Goal: Task Accomplishment & Management: Use online tool/utility

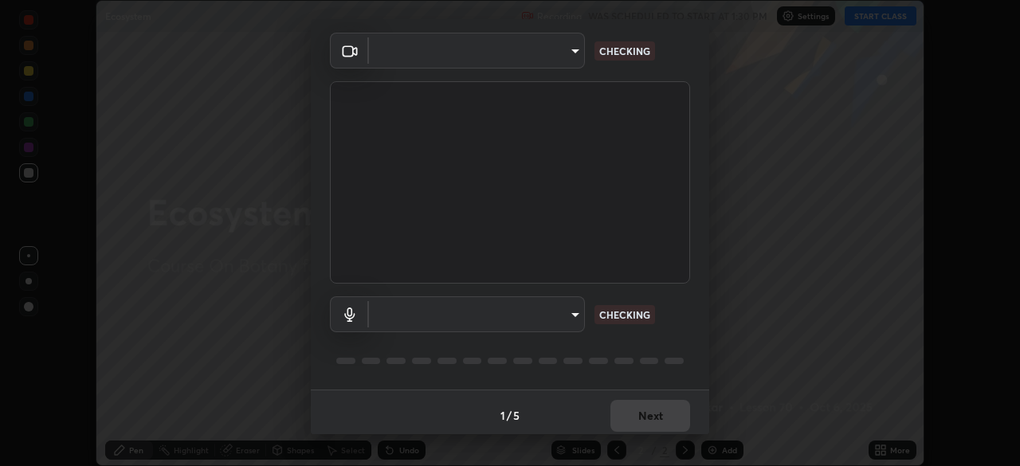
scroll to position [57, 0]
type input "d1f1c87bbf24324781002d6b2ed850fe6875ec3fc25f3d4742ef7ff0a2ef285a"
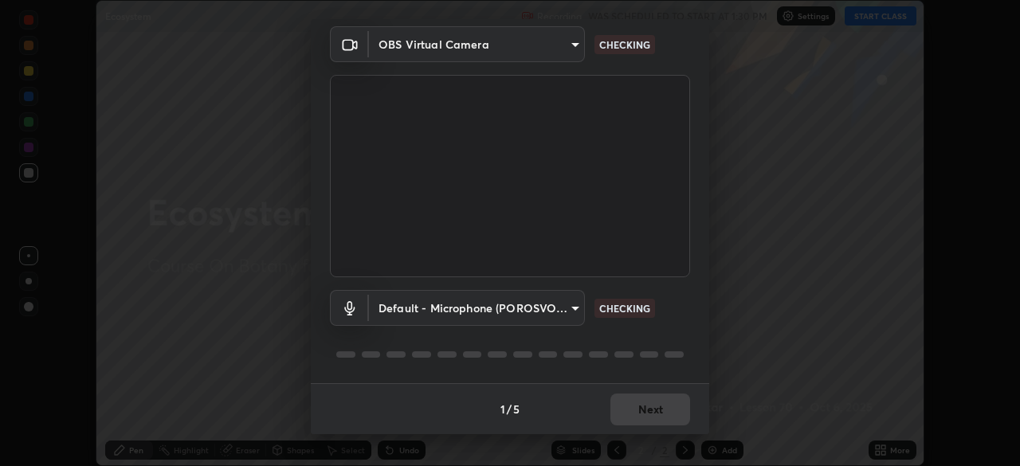
click at [501, 312] on body "Erase all Ecosystem Recording WAS SCHEDULED TO START AT 1:30 PM Settings START …" at bounding box center [510, 233] width 1020 height 466
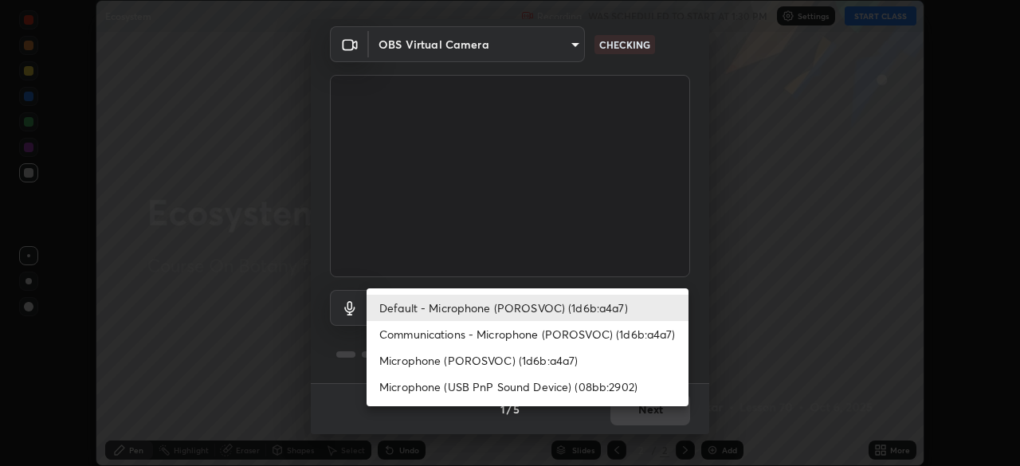
click at [521, 335] on li "Communications - Microphone (POROSVOC) (1d6b:a4a7)" at bounding box center [527, 334] width 322 height 26
type input "communications"
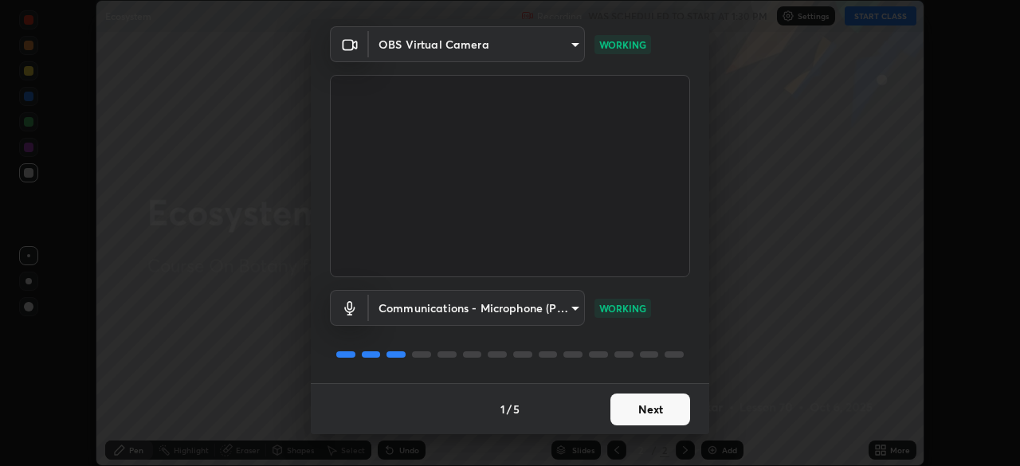
click at [626, 404] on button "Next" at bounding box center [650, 410] width 80 height 32
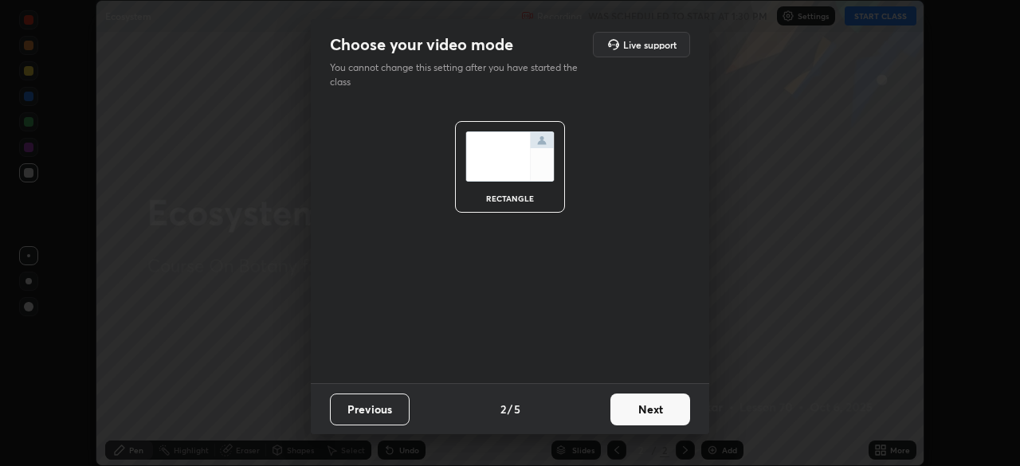
click at [627, 410] on button "Next" at bounding box center [650, 410] width 80 height 32
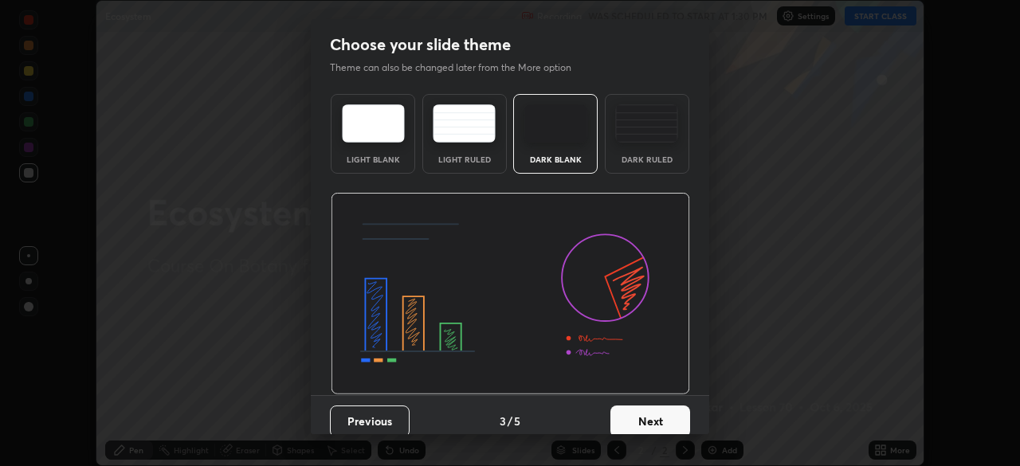
click at [625, 406] on button "Next" at bounding box center [650, 422] width 80 height 32
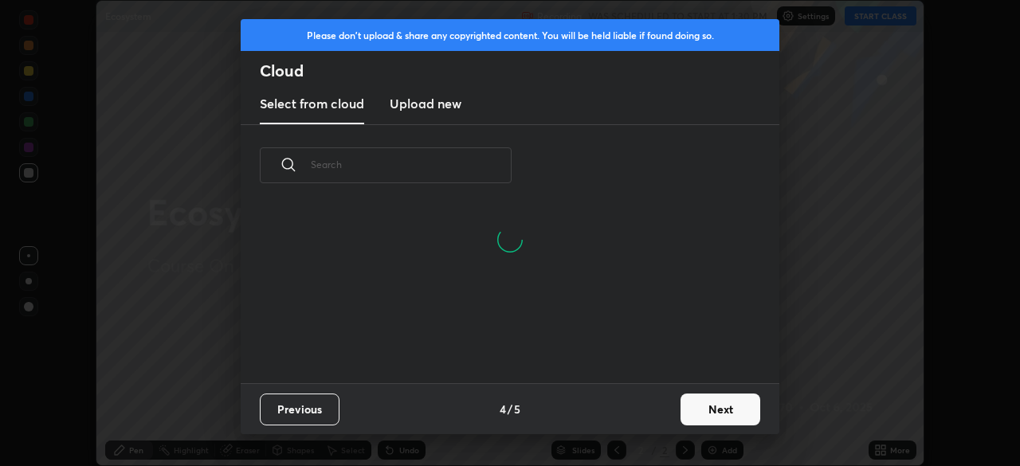
click at [693, 405] on button "Next" at bounding box center [720, 410] width 80 height 32
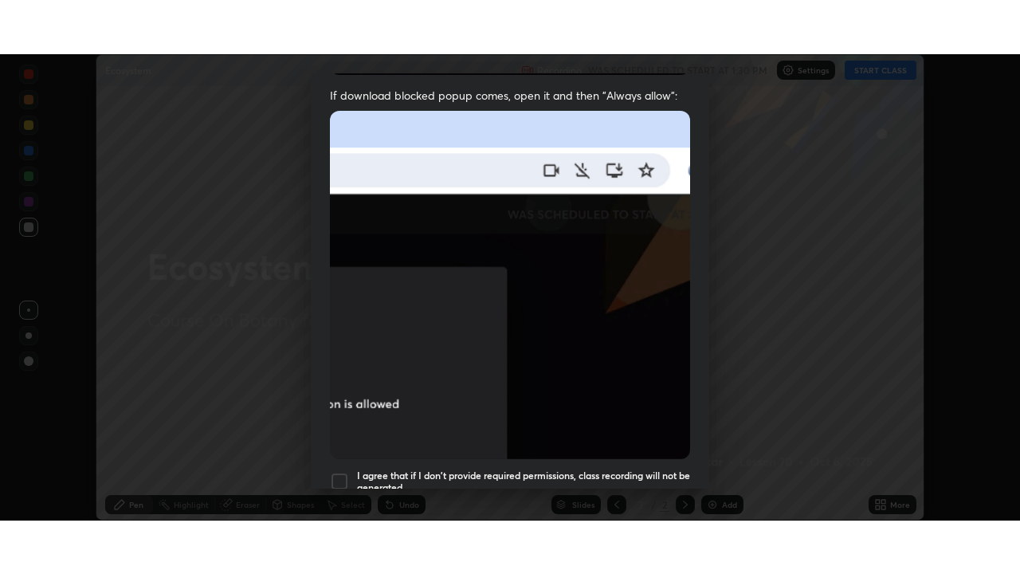
scroll to position [382, 0]
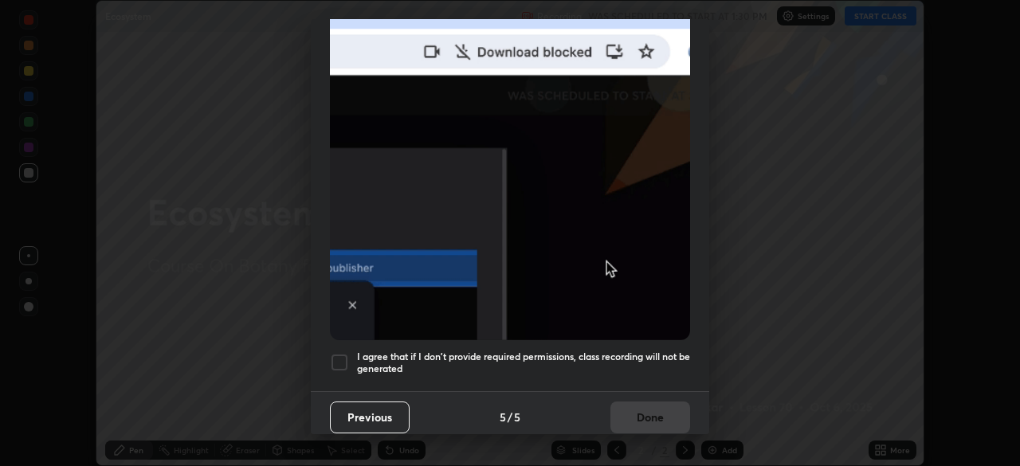
click at [588, 351] on h5 "I agree that if I don't provide required permissions, class recording will not …" at bounding box center [523, 363] width 333 height 25
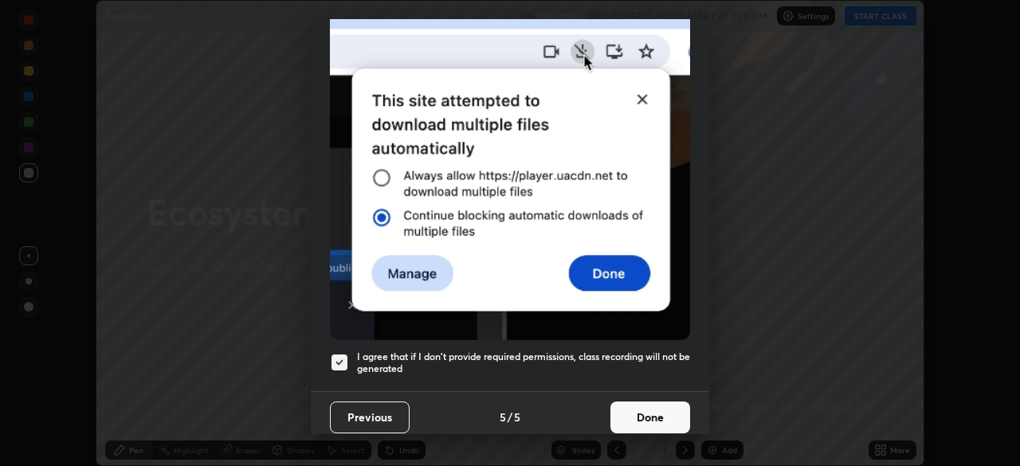
click at [645, 409] on button "Done" at bounding box center [650, 418] width 80 height 32
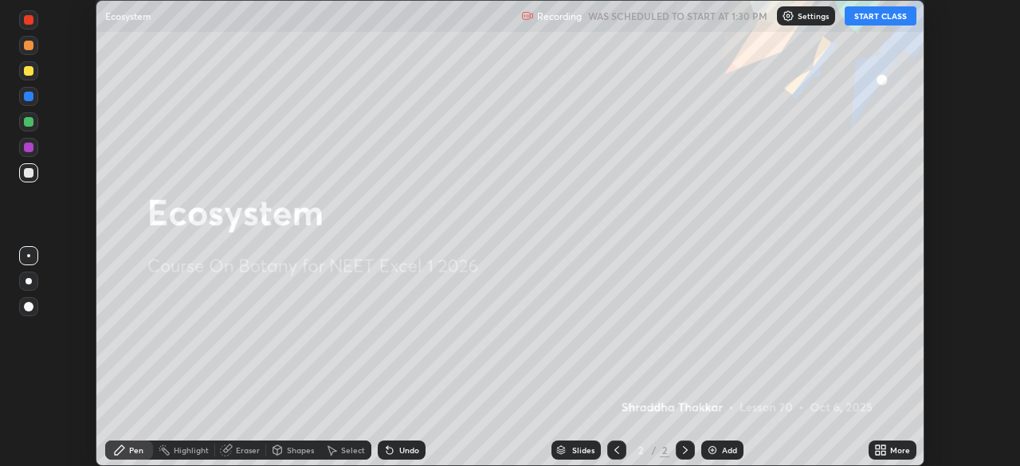
click at [861, 16] on button "START CLASS" at bounding box center [881, 15] width 72 height 19
click at [883, 447] on icon at bounding box center [883, 447] width 4 height 4
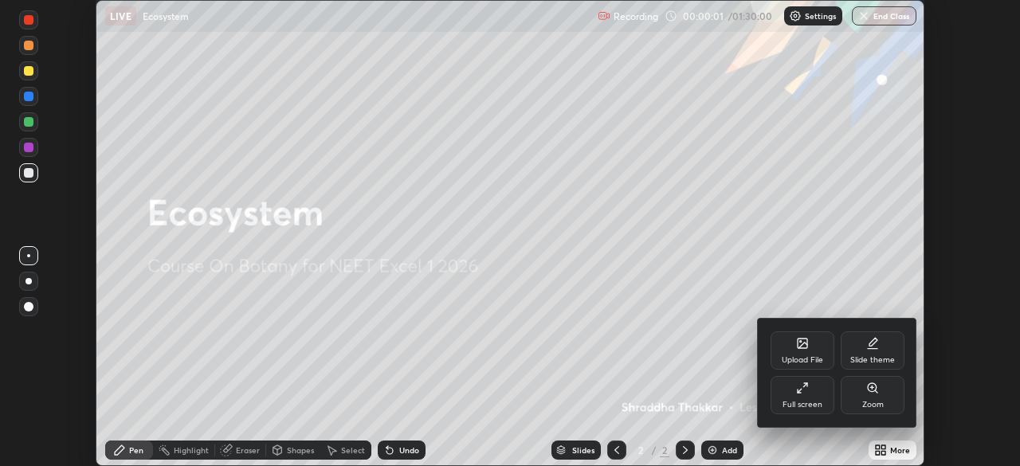
click at [796, 395] on div "Full screen" at bounding box center [802, 395] width 64 height 38
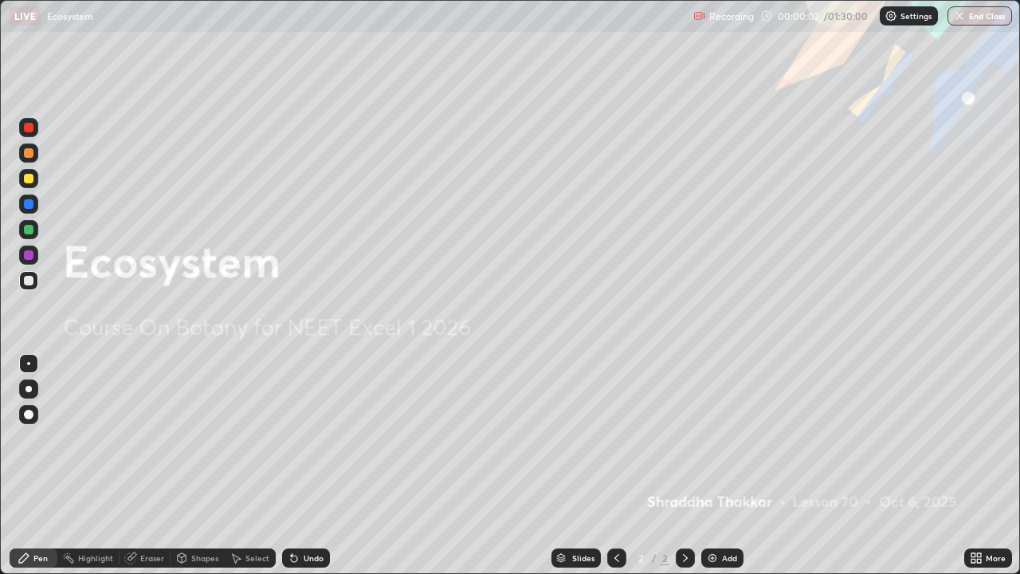
scroll to position [574, 1020]
click at [723, 465] on div "Add" at bounding box center [729, 558] width 15 height 8
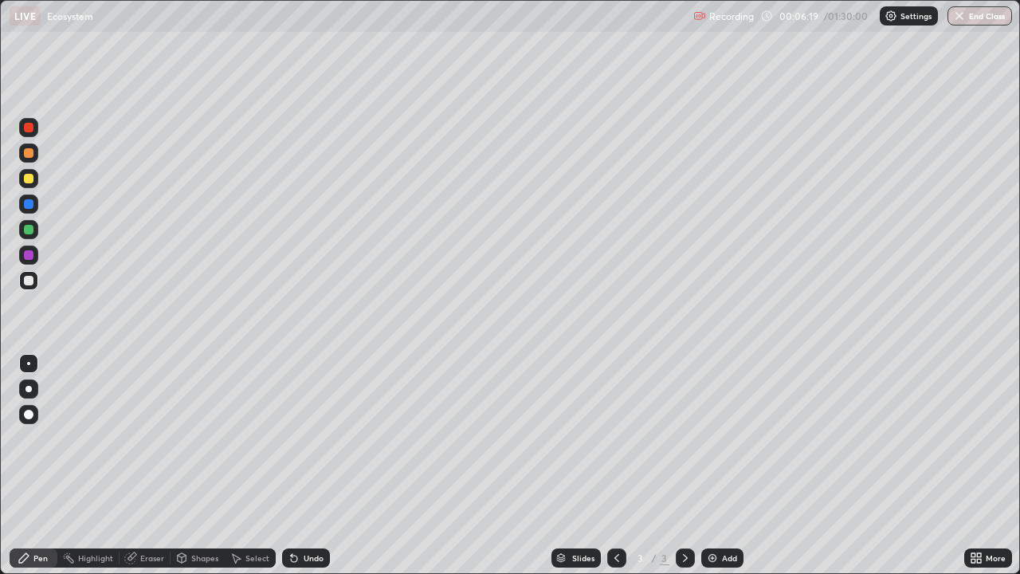
click at [987, 465] on div "More" at bounding box center [996, 558] width 20 height 8
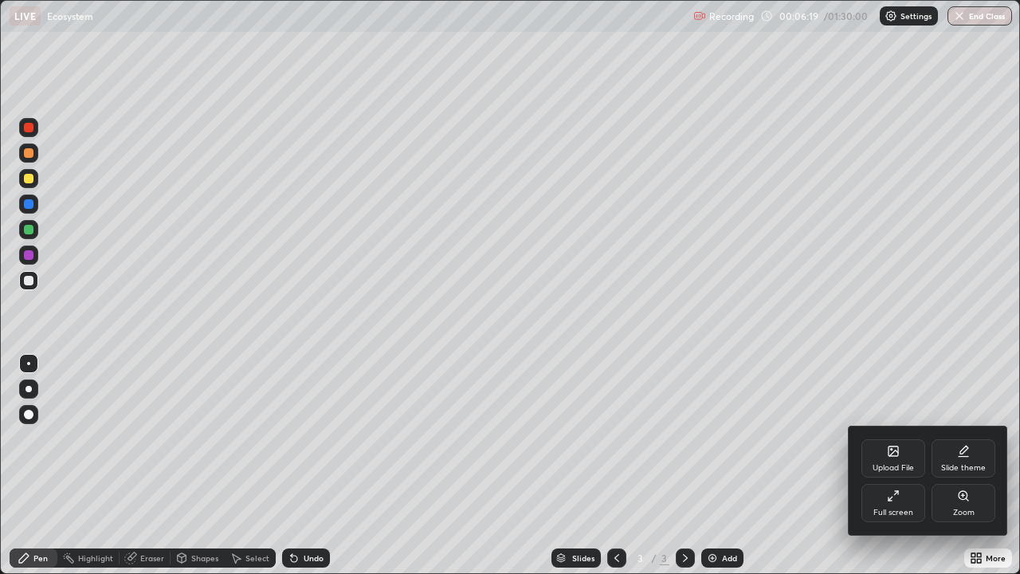
click at [888, 464] on div "Upload File" at bounding box center [892, 468] width 41 height 8
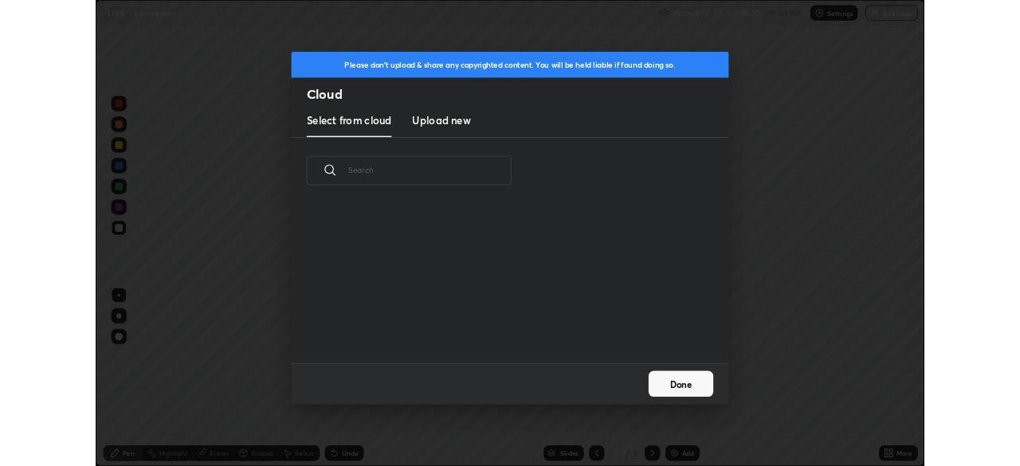
scroll to position [196, 512]
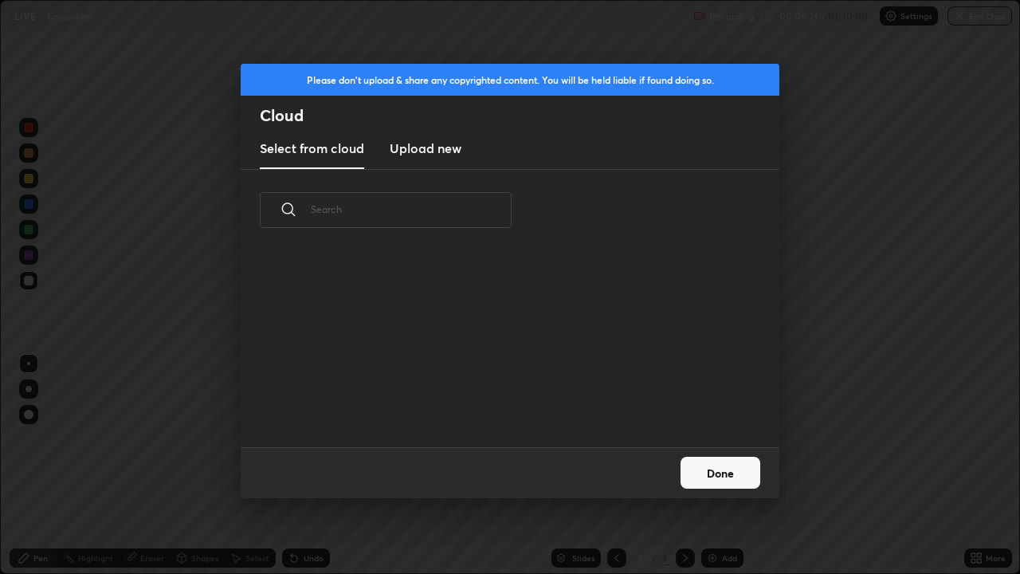
click at [450, 154] on h3 "Upload new" at bounding box center [426, 148] width 72 height 19
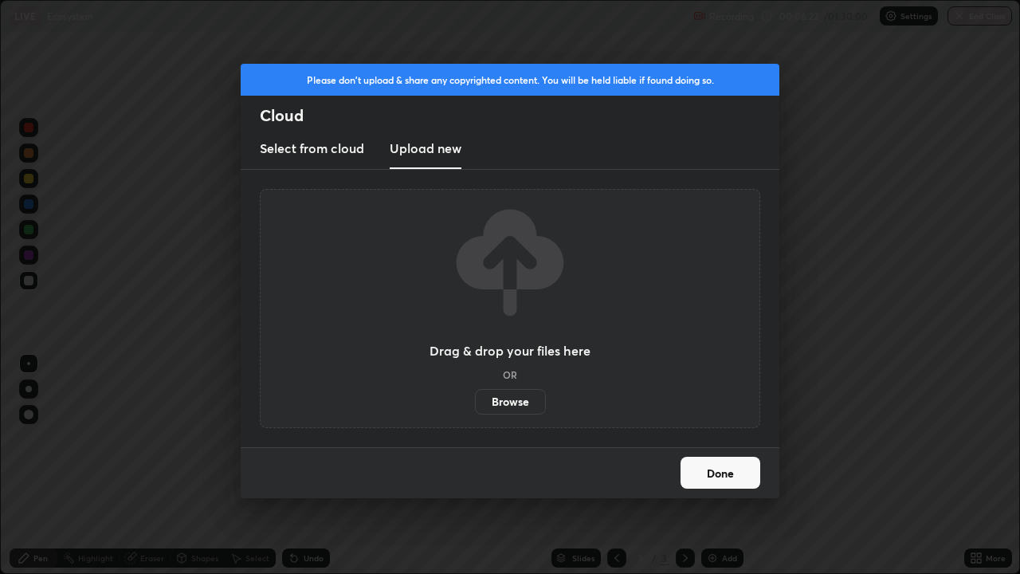
click at [507, 406] on label "Browse" at bounding box center [510, 401] width 71 height 25
click at [475, 406] on input "Browse" at bounding box center [475, 401] width 0 height 25
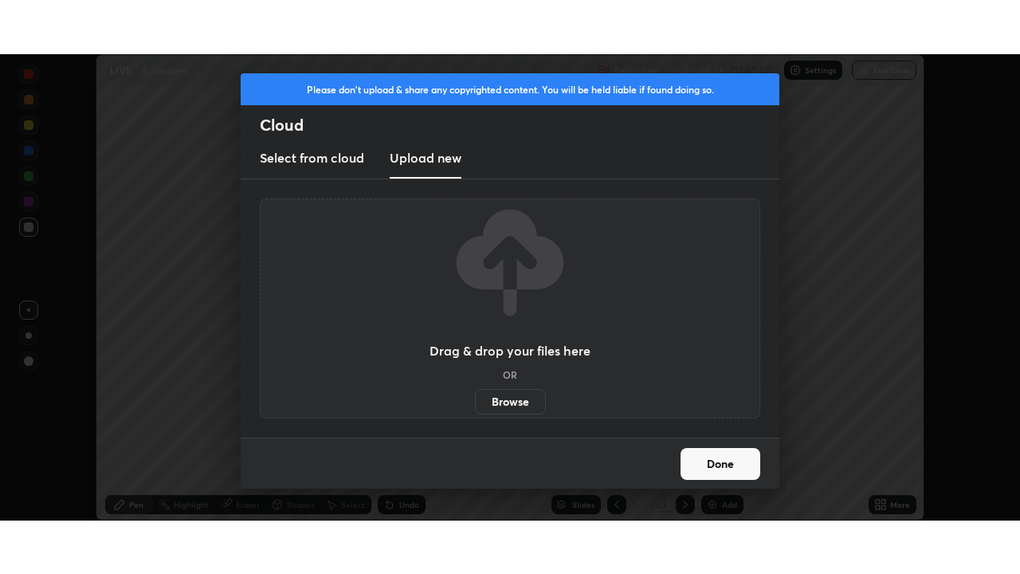
scroll to position [79207, 78653]
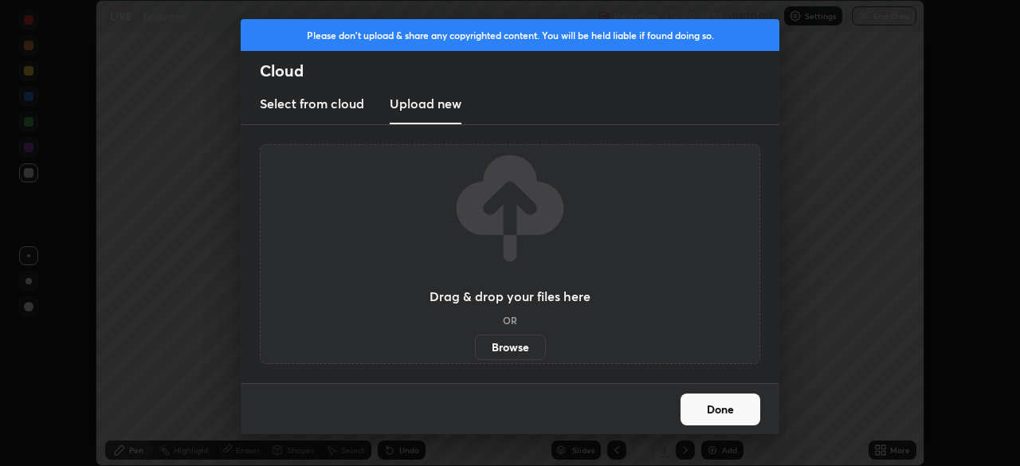
click at [636, 274] on div "Drag & drop your files here OR Browse" at bounding box center [510, 254] width 500 height 220
click at [528, 350] on label "Browse" at bounding box center [510, 347] width 71 height 25
click at [475, 350] on input "Browse" at bounding box center [475, 347] width 0 height 25
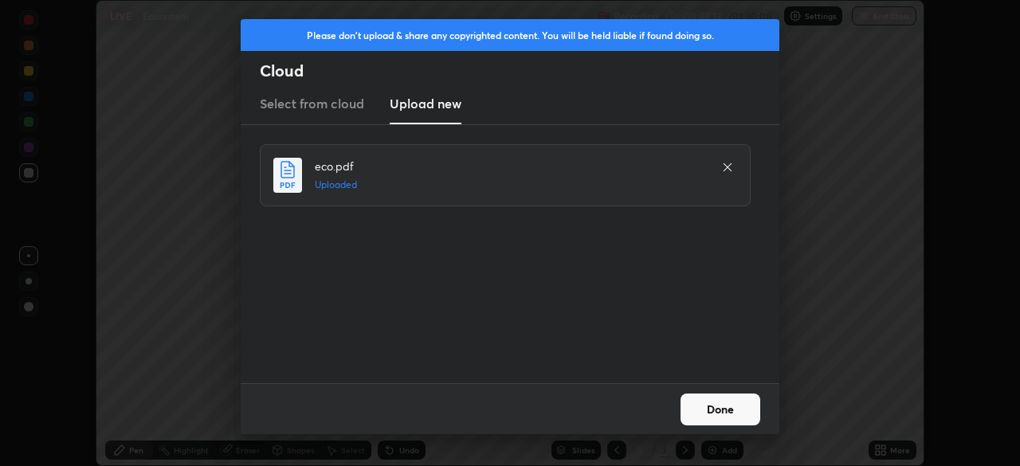
click at [697, 413] on button "Done" at bounding box center [720, 410] width 80 height 32
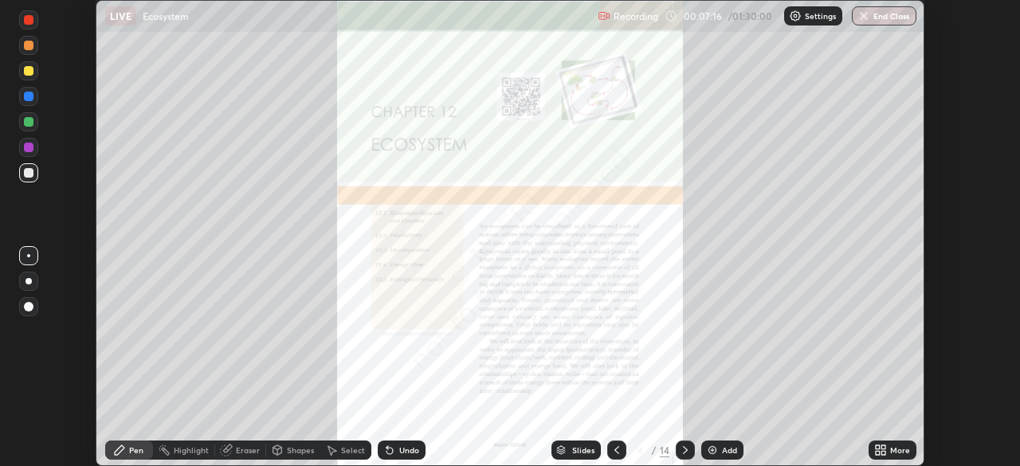
click at [877, 445] on icon at bounding box center [880, 450] width 13 height 13
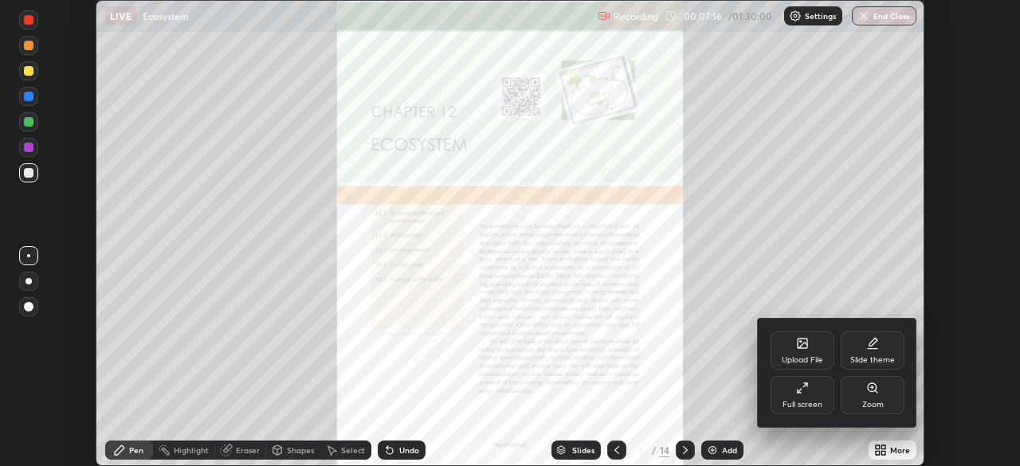
click at [809, 404] on div "Full screen" at bounding box center [802, 405] width 40 height 8
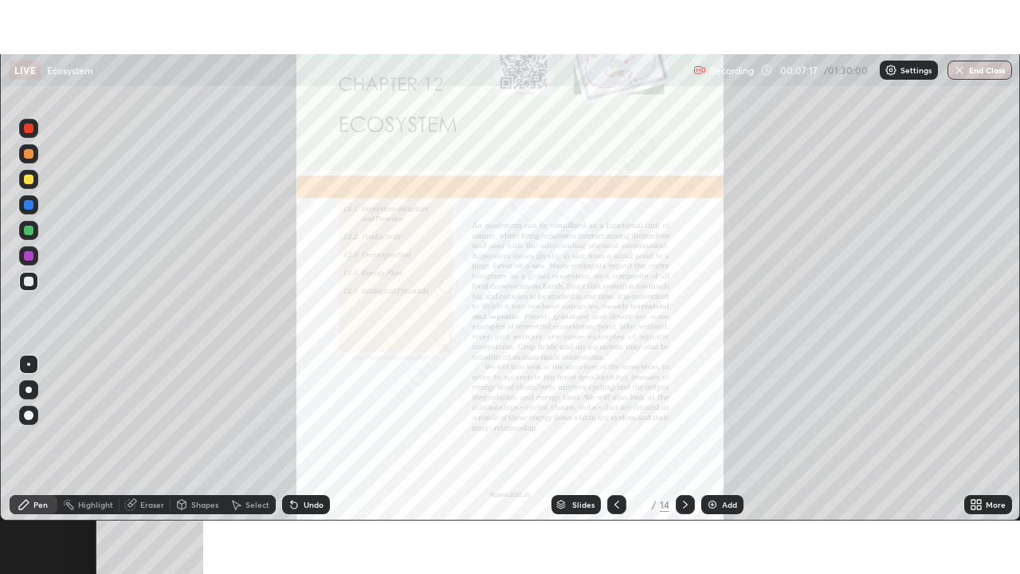
scroll to position [574, 1020]
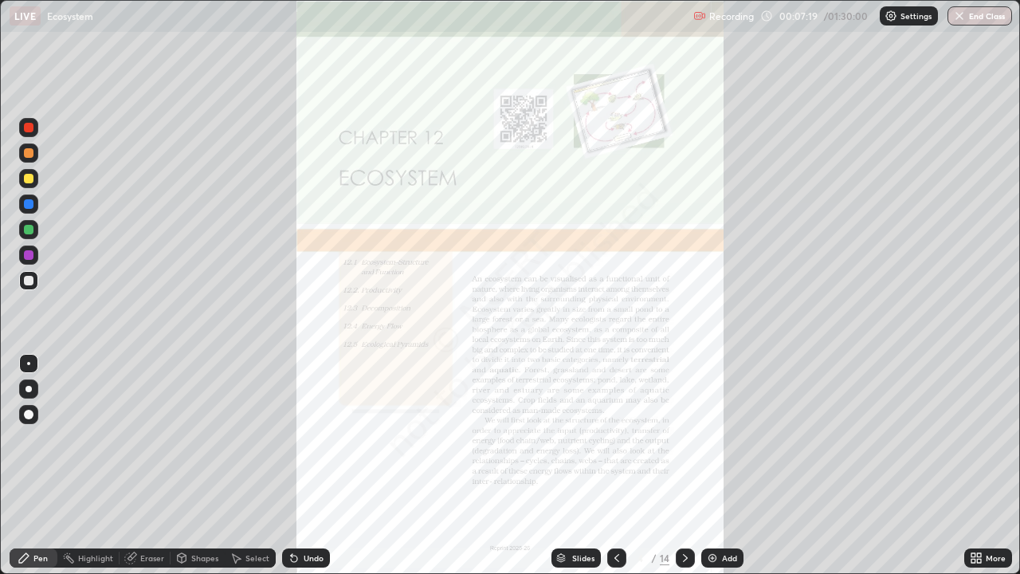
click at [978, 465] on icon at bounding box center [979, 555] width 4 height 4
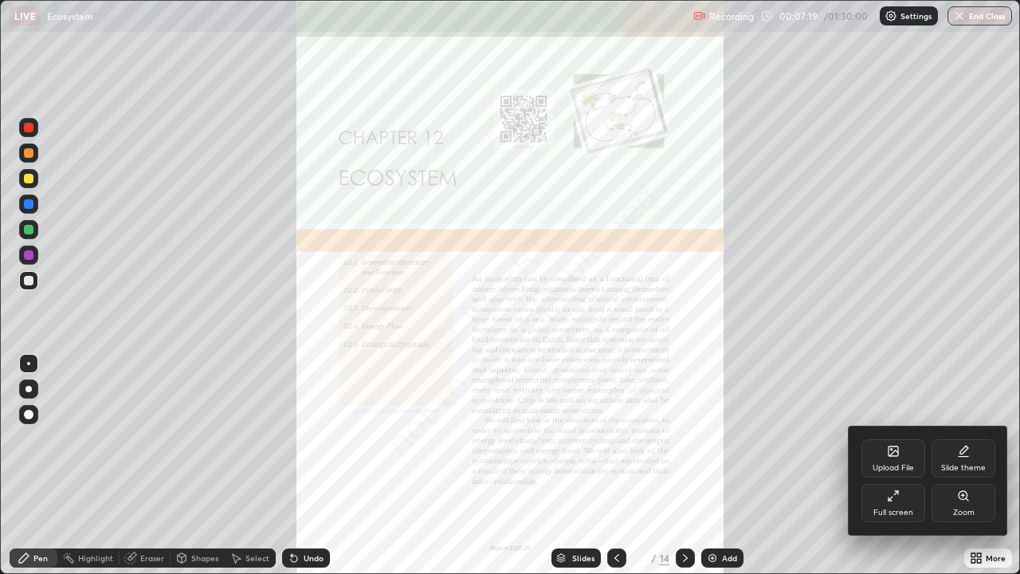
click at [961, 465] on div "Zoom" at bounding box center [963, 503] width 64 height 38
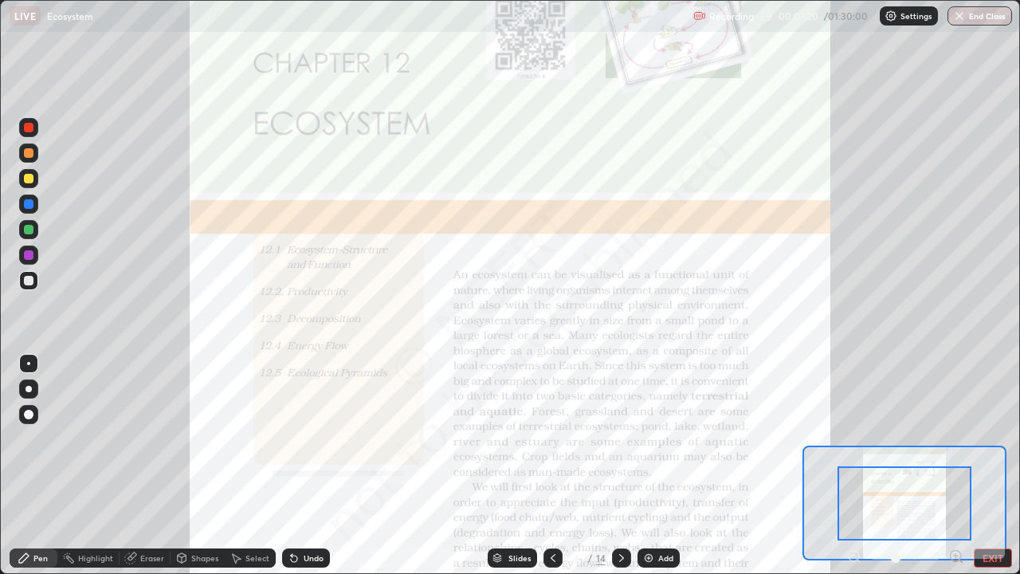
click at [955, 465] on icon at bounding box center [956, 555] width 4 height 0
click at [956, 465] on icon at bounding box center [956, 556] width 16 height 16
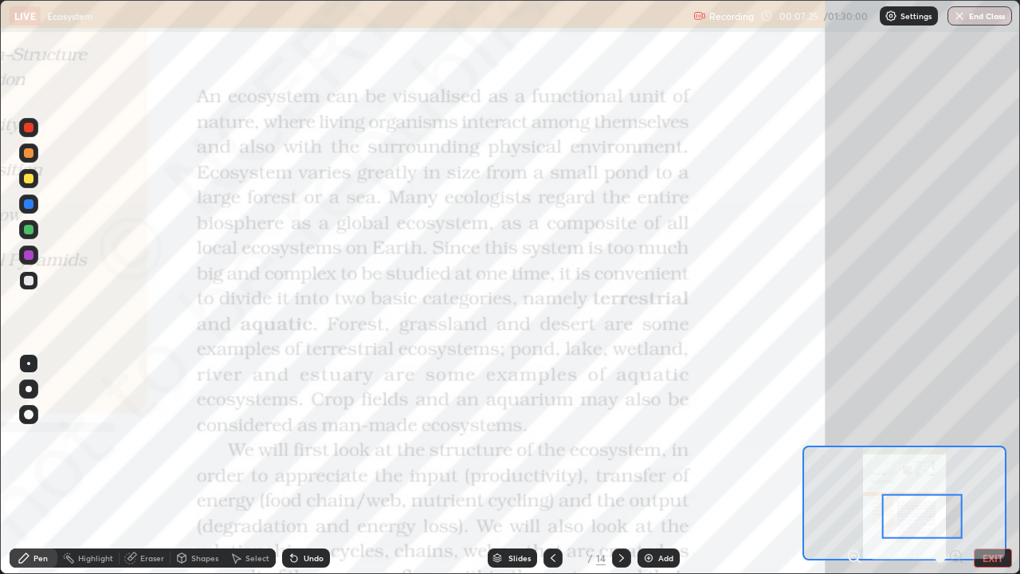
click at [33, 123] on div at bounding box center [28, 127] width 19 height 19
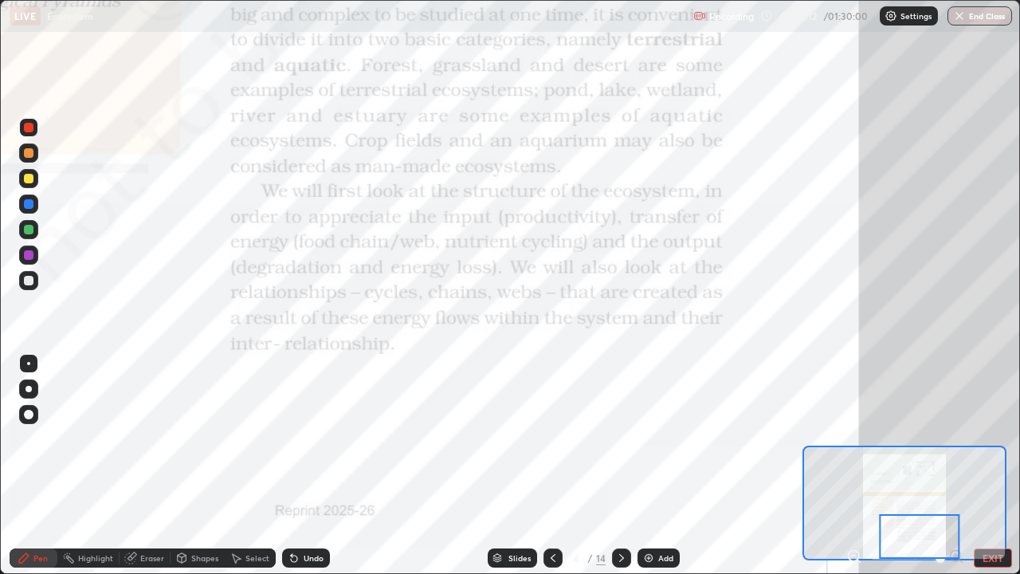
click at [620, 465] on icon at bounding box center [621, 557] width 13 height 13
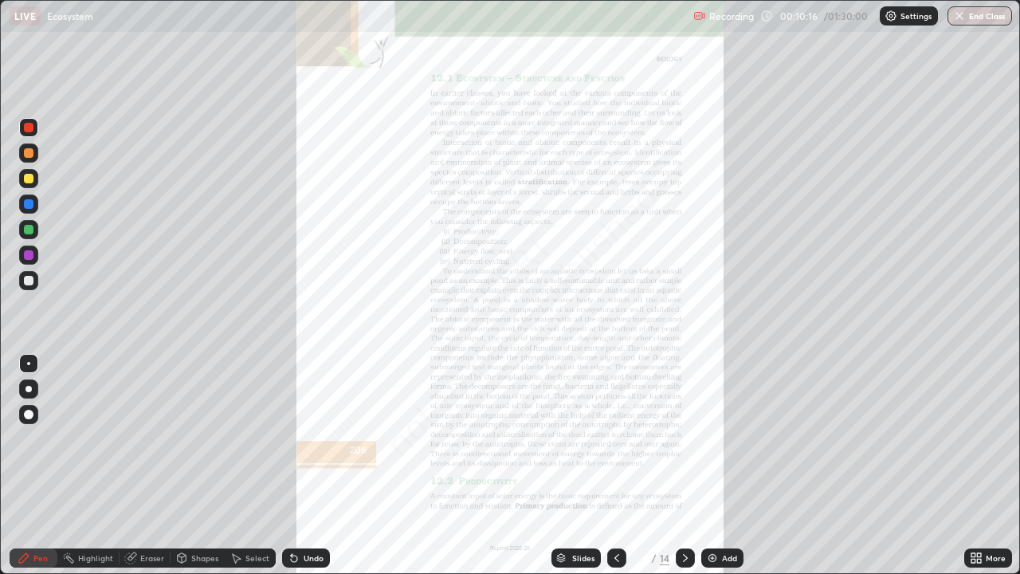
click at [991, 465] on div "More" at bounding box center [996, 558] width 20 height 8
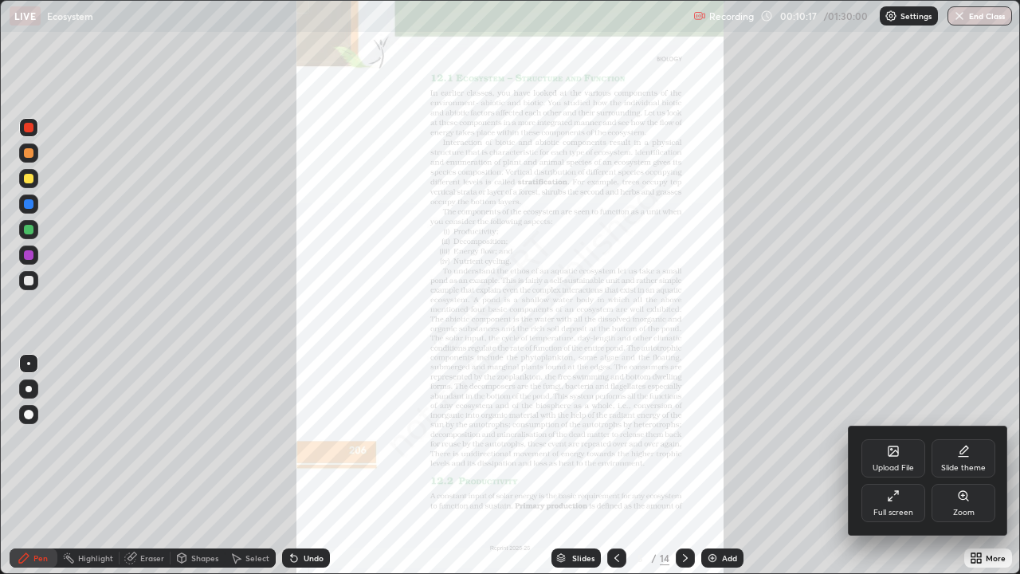
click at [956, 465] on div "Zoom" at bounding box center [963, 503] width 64 height 38
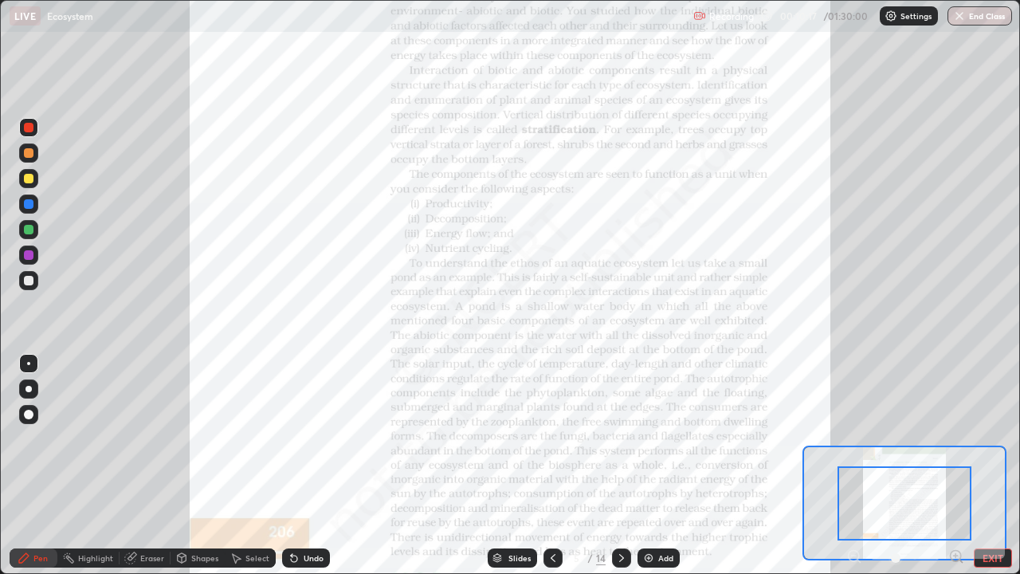
click at [955, 465] on icon at bounding box center [956, 555] width 4 height 0
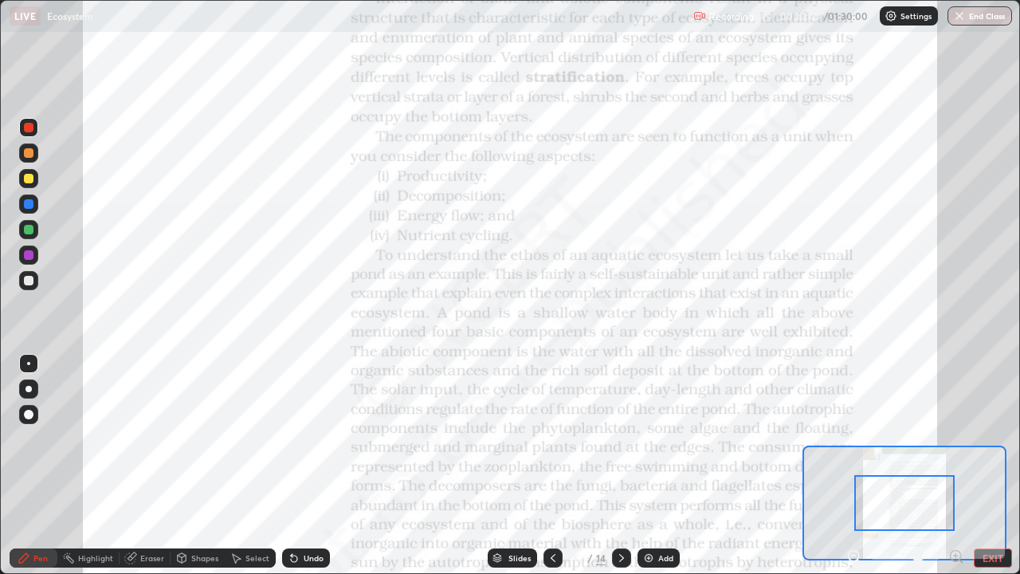
click at [952, 465] on div "Pen Highlight Eraser Shapes Select Undo Slides 5 / 14 Add EXIT" at bounding box center [510, 558] width 1020 height 32
click at [950, 465] on div "Pen Highlight Eraser Shapes Select Undo Slides 5 / 14 Add EXIT" at bounding box center [510, 558] width 1020 height 32
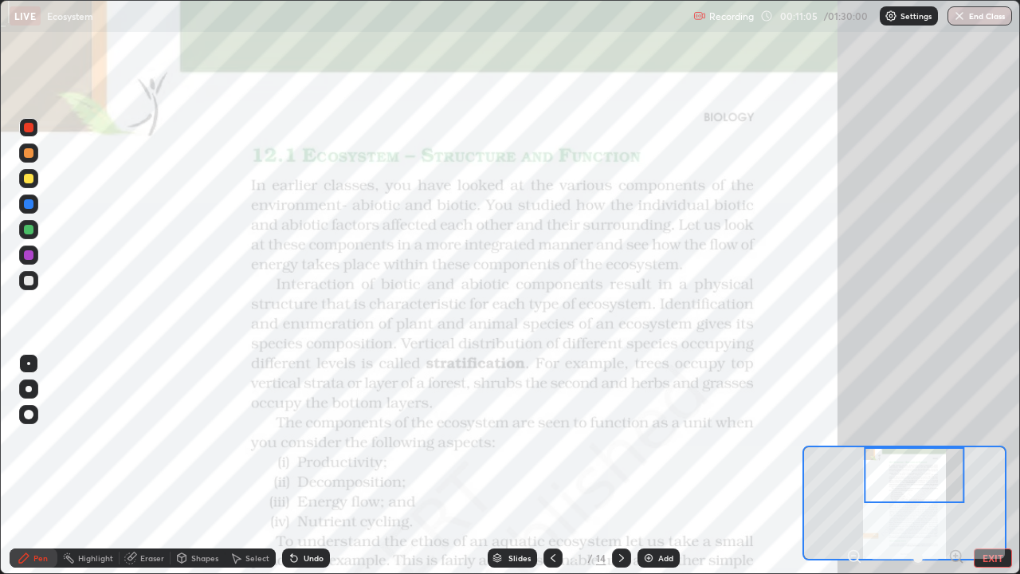
click at [297, 465] on icon at bounding box center [294, 557] width 13 height 13
click at [291, 465] on icon at bounding box center [292, 555] width 2 height 2
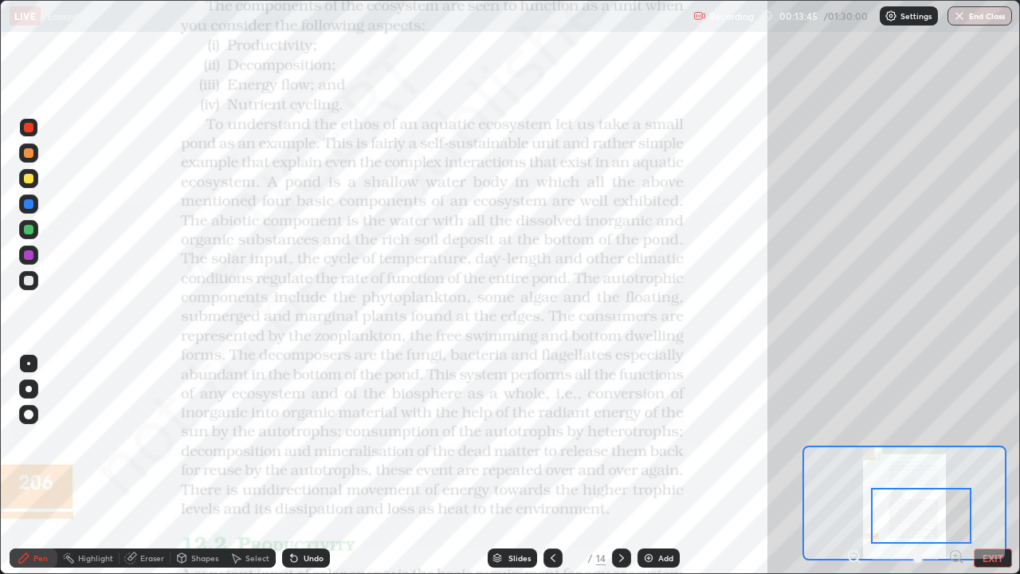
click at [955, 465] on icon at bounding box center [955, 556] width 0 height 4
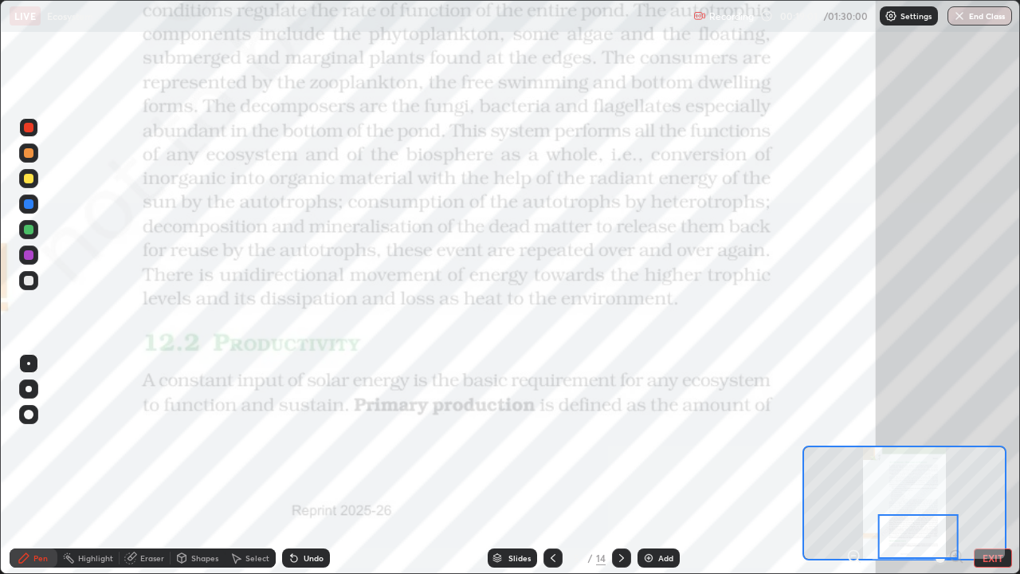
click at [622, 465] on icon at bounding box center [621, 557] width 13 height 13
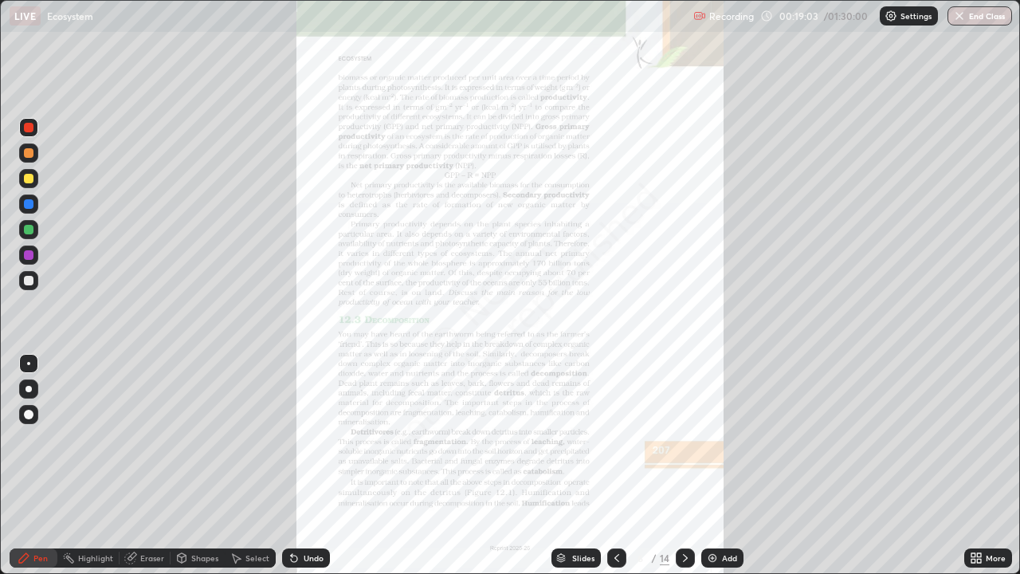
click at [978, 465] on icon at bounding box center [979, 555] width 4 height 4
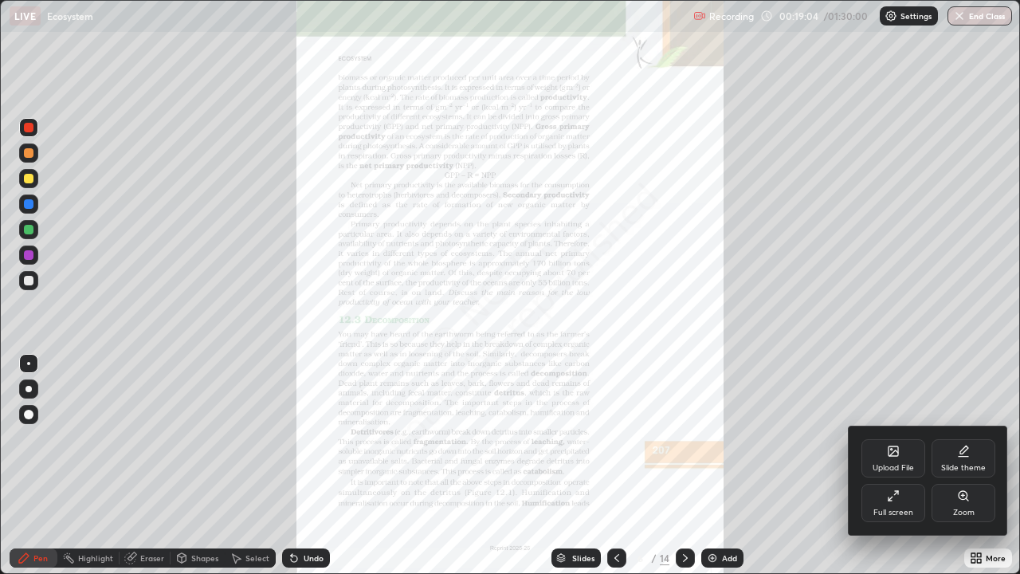
click at [962, 465] on div "Zoom" at bounding box center [964, 512] width 22 height 8
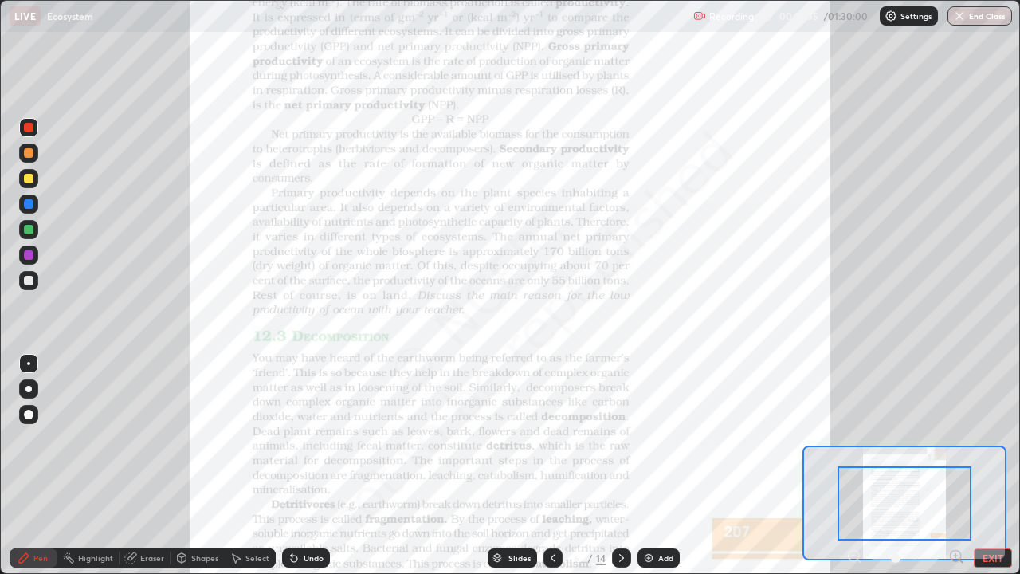
click at [955, 465] on icon at bounding box center [956, 555] width 4 height 0
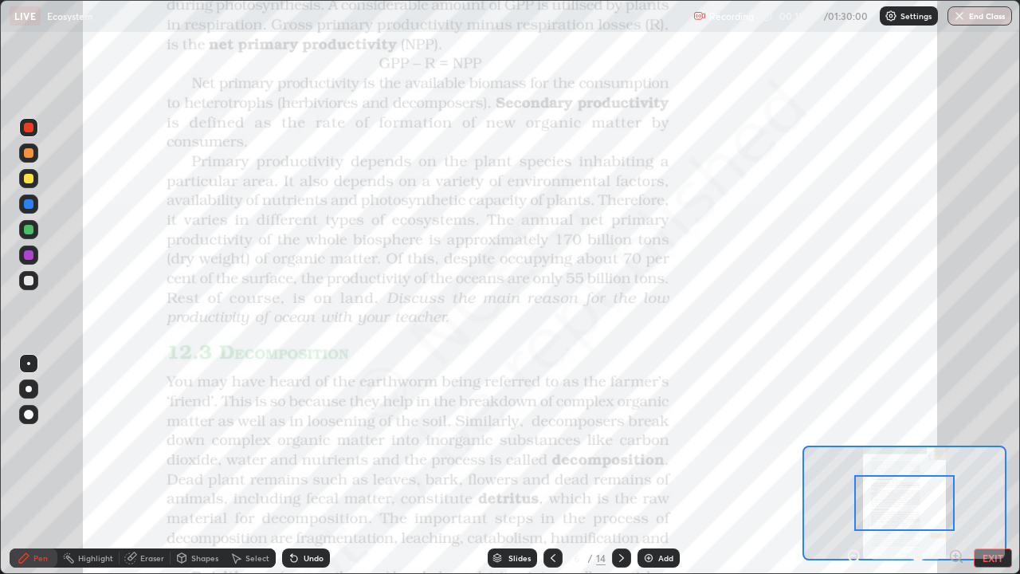
click at [955, 465] on icon at bounding box center [955, 556] width 0 height 4
click at [955, 465] on div at bounding box center [905, 557] width 118 height 19
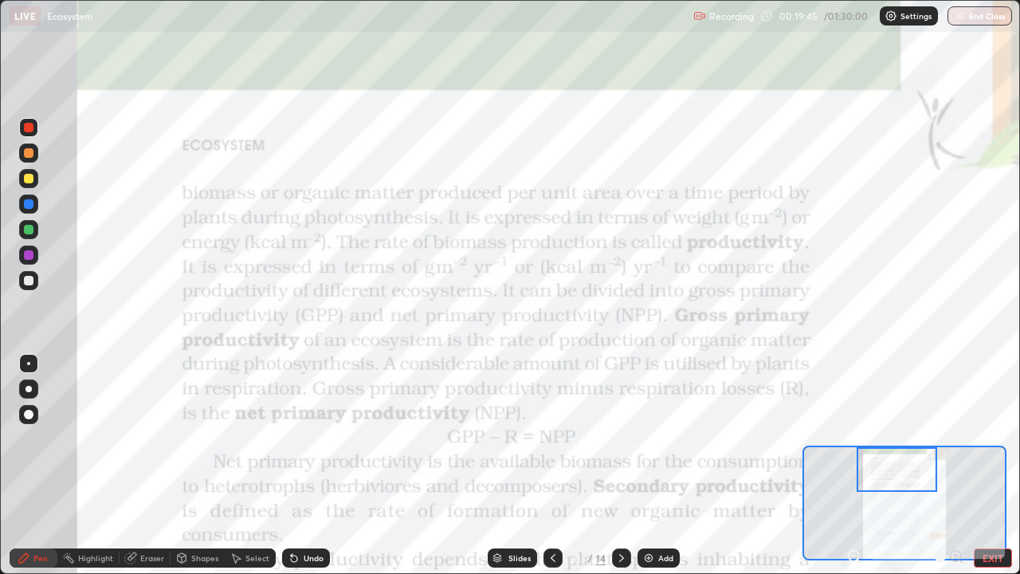
click at [315, 465] on div "Undo" at bounding box center [314, 558] width 20 height 8
click at [313, 465] on div "Undo" at bounding box center [314, 558] width 20 height 8
click at [314, 465] on div "Undo" at bounding box center [314, 558] width 20 height 8
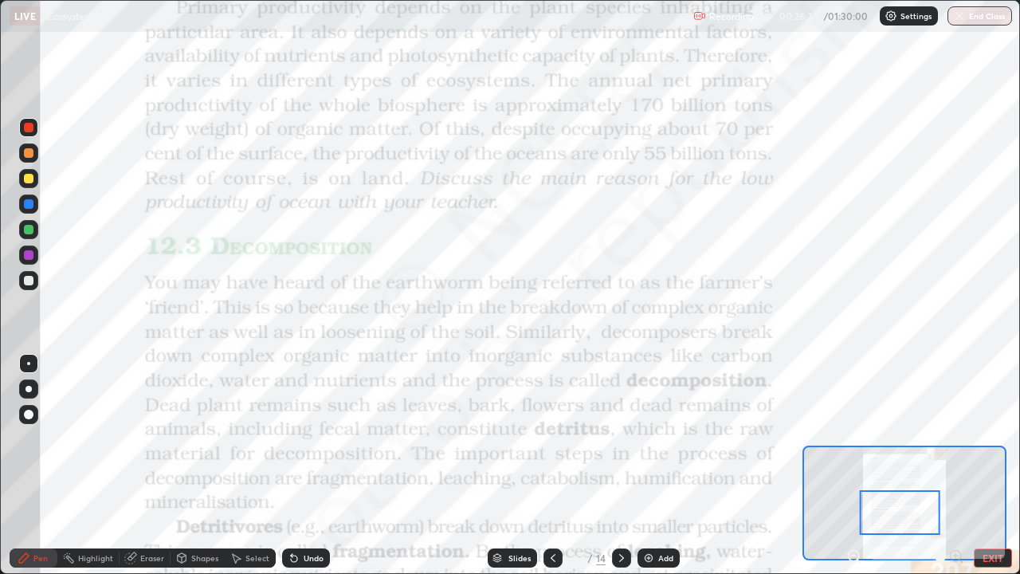
click at [320, 465] on div "Undo" at bounding box center [306, 557] width 48 height 19
click at [310, 465] on div "Undo" at bounding box center [314, 558] width 20 height 8
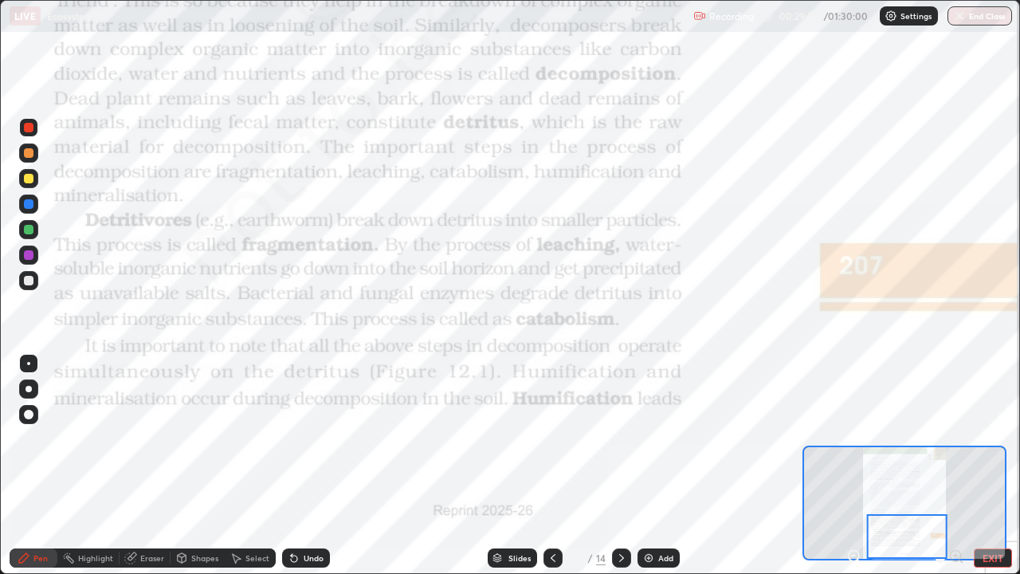
click at [33, 211] on div at bounding box center [28, 203] width 19 height 19
click at [28, 135] on div at bounding box center [28, 127] width 19 height 19
click at [30, 179] on div at bounding box center [29, 179] width 10 height 10
click at [29, 128] on div at bounding box center [29, 128] width 10 height 10
click at [34, 144] on div at bounding box center [28, 152] width 19 height 19
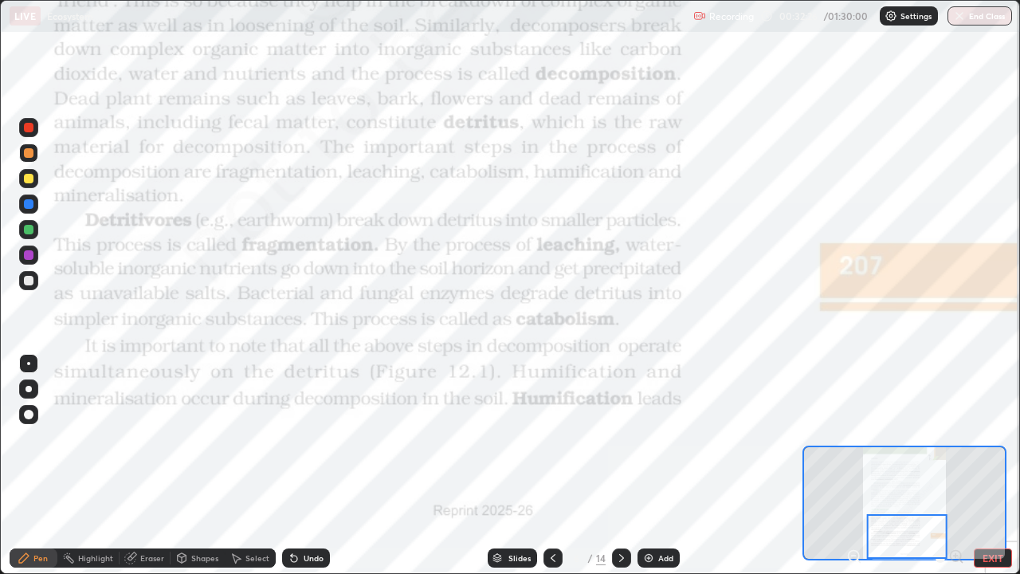
click at [29, 128] on div at bounding box center [29, 128] width 10 height 10
click at [620, 465] on icon at bounding box center [621, 557] width 13 height 13
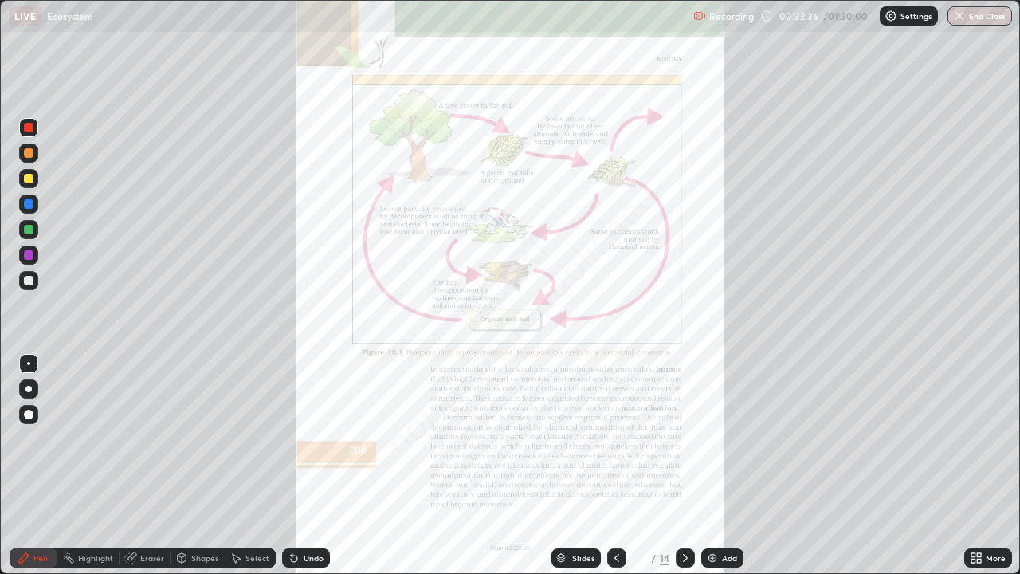
click at [978, 465] on icon at bounding box center [979, 555] width 4 height 4
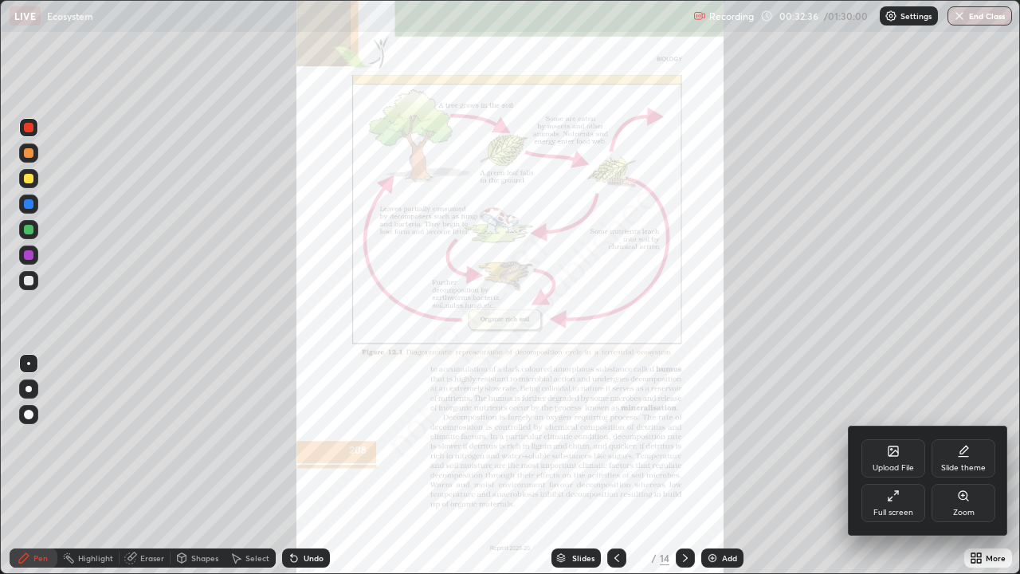
click at [959, 465] on div "Zoom" at bounding box center [964, 512] width 22 height 8
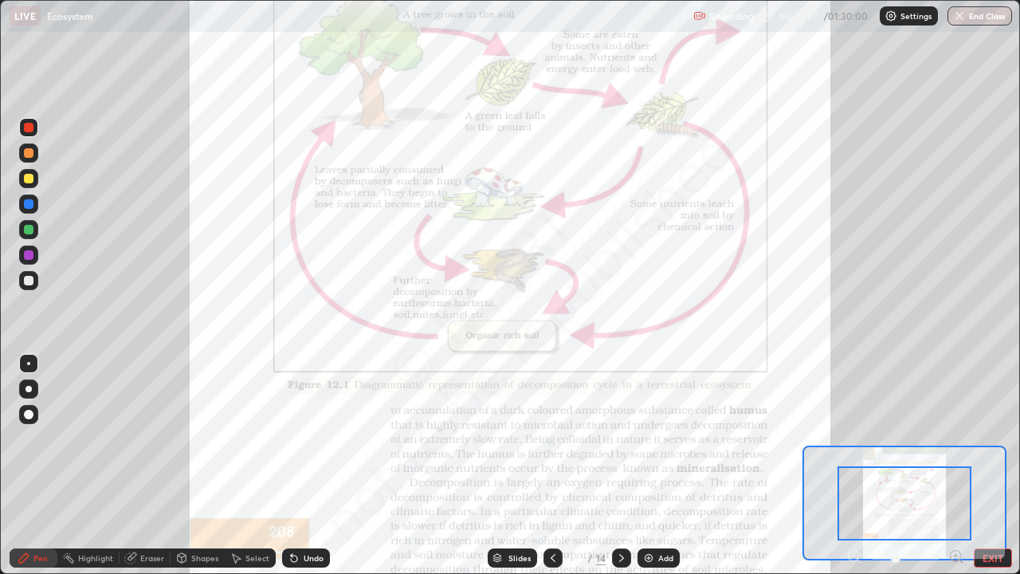
click at [960, 465] on icon at bounding box center [960, 560] width 3 height 3
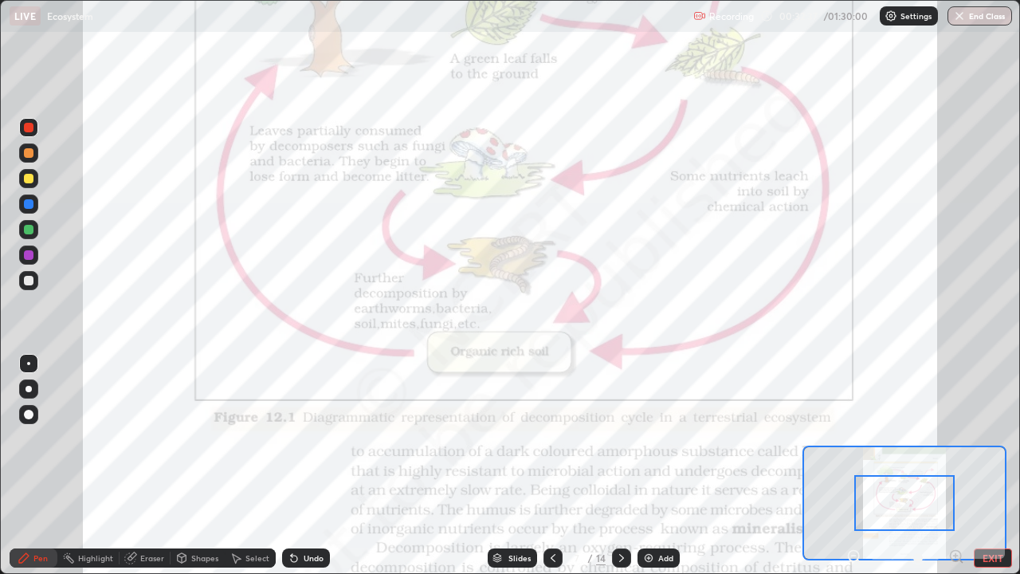
click at [956, 465] on icon at bounding box center [956, 556] width 16 height 16
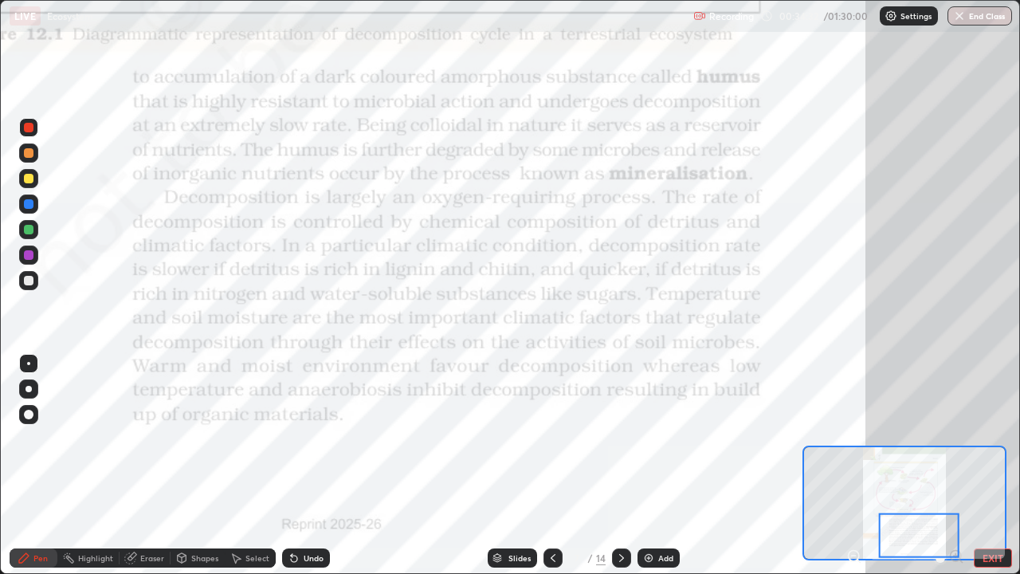
click at [29, 129] on div at bounding box center [29, 128] width 10 height 10
click at [990, 465] on button "EXIT" at bounding box center [993, 557] width 38 height 19
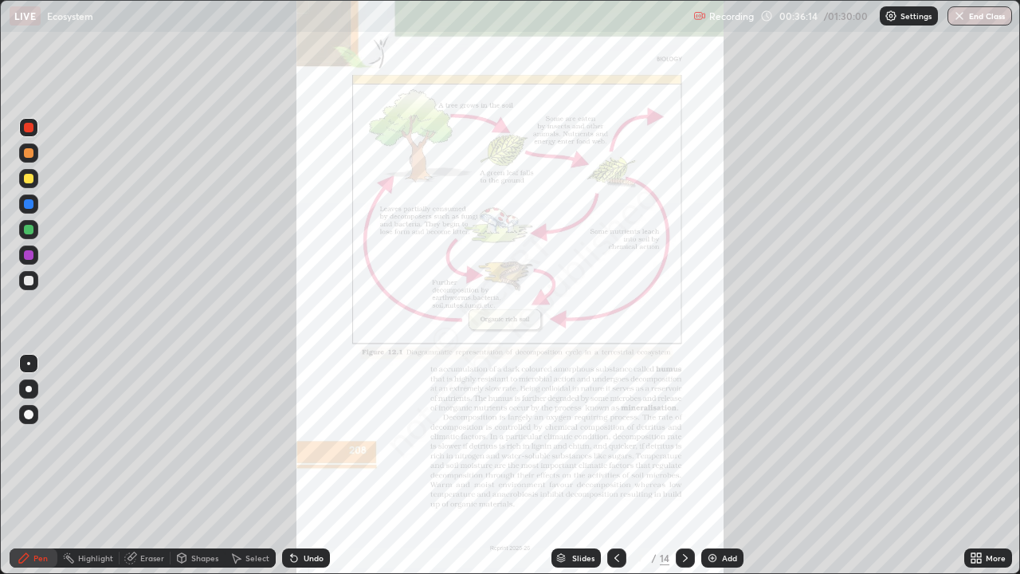
click at [688, 465] on div at bounding box center [685, 557] width 19 height 19
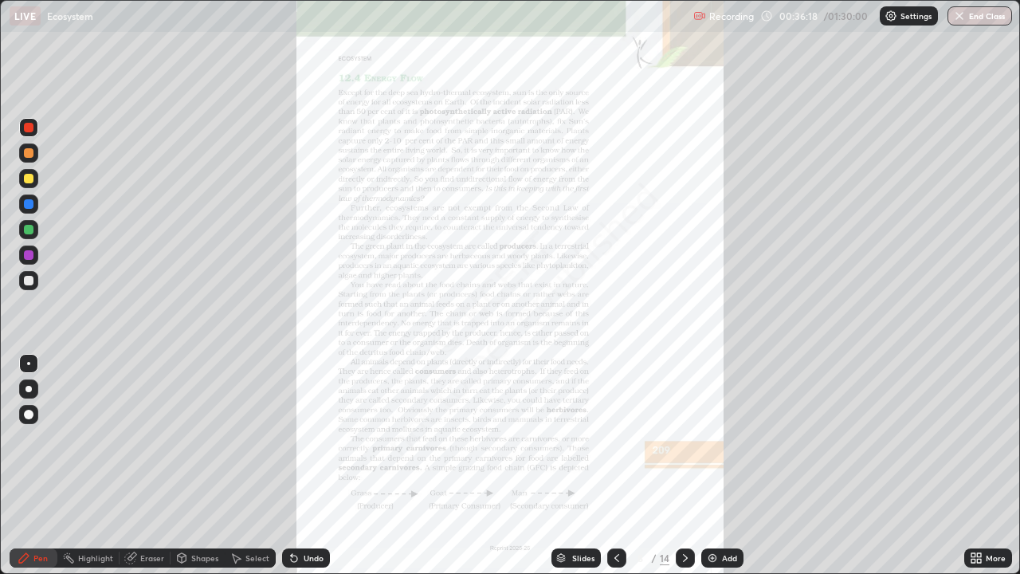
click at [980, 465] on icon at bounding box center [979, 555] width 4 height 4
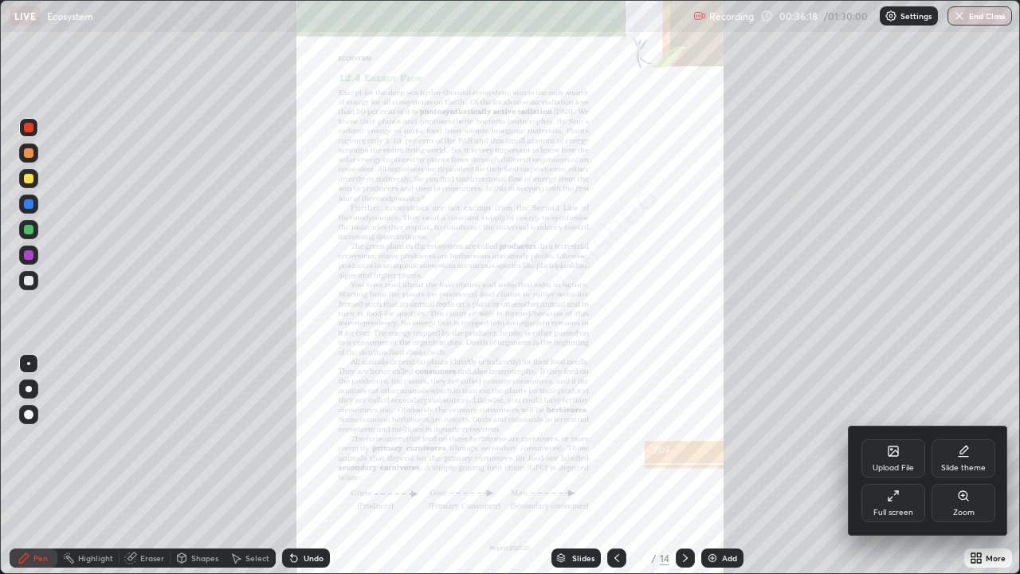
click at [952, 465] on div "Zoom" at bounding box center [963, 503] width 64 height 38
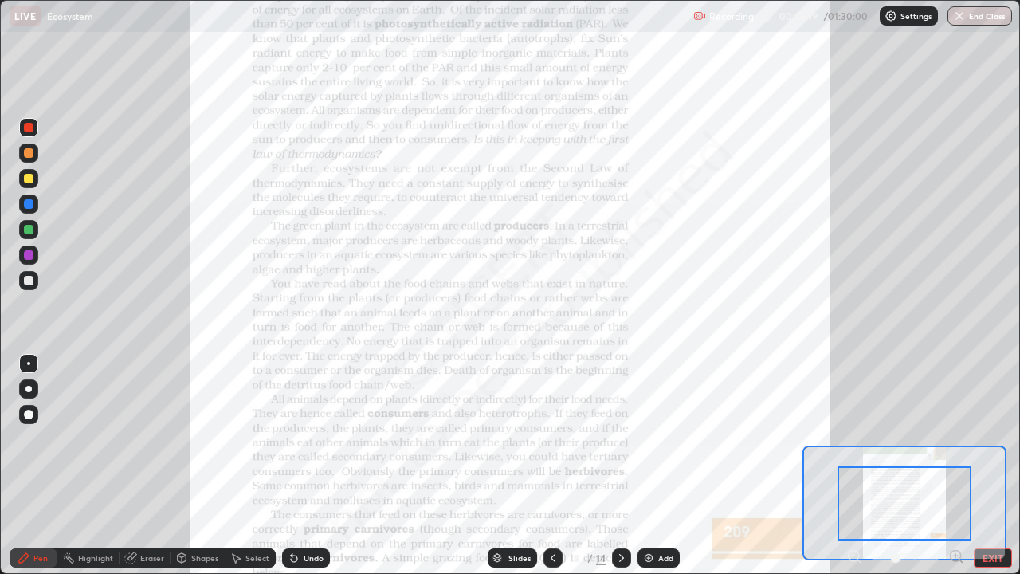
click at [955, 465] on icon at bounding box center [956, 555] width 4 height 0
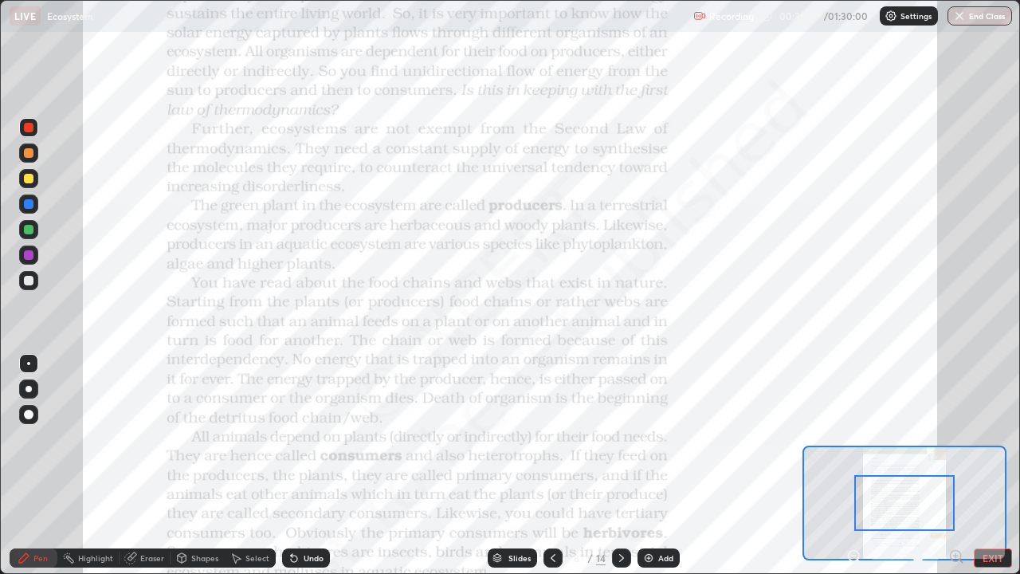
click at [955, 465] on icon at bounding box center [956, 555] width 4 height 0
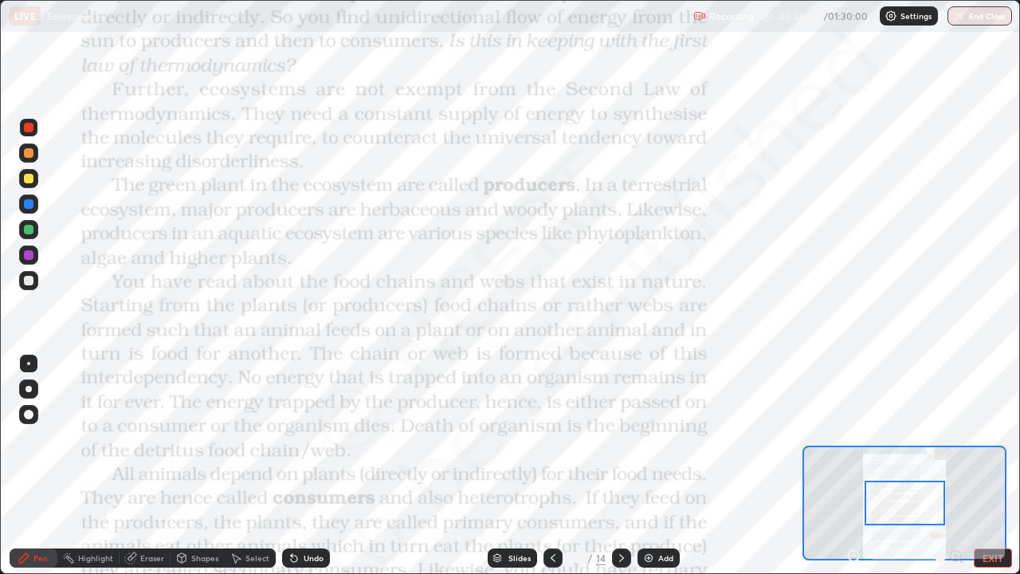
click at [954, 465] on div at bounding box center [905, 557] width 118 height 19
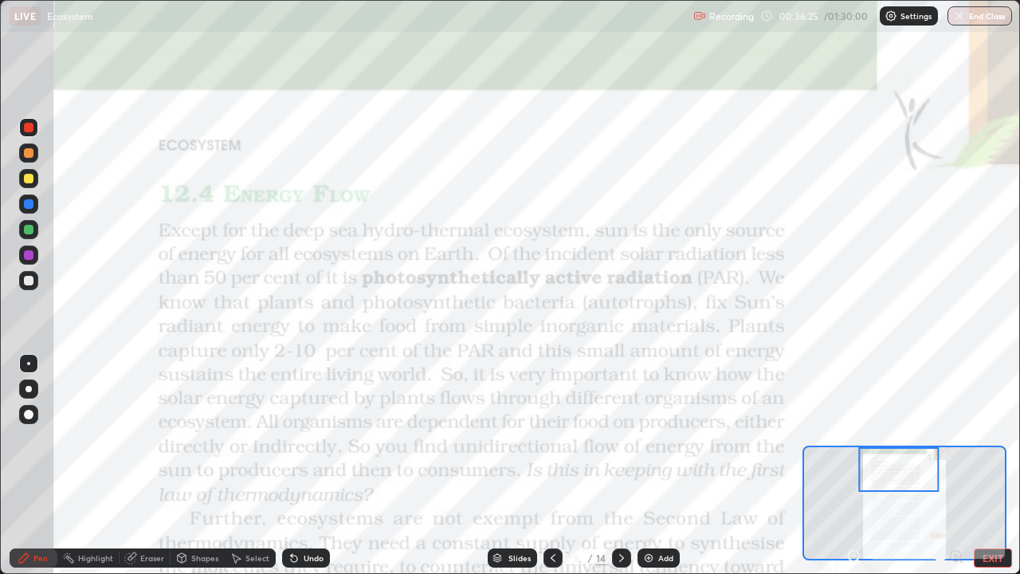
click at [25, 134] on div at bounding box center [28, 127] width 19 height 19
click at [312, 465] on div "Undo" at bounding box center [314, 558] width 20 height 8
click at [317, 465] on div "Undo" at bounding box center [306, 557] width 48 height 19
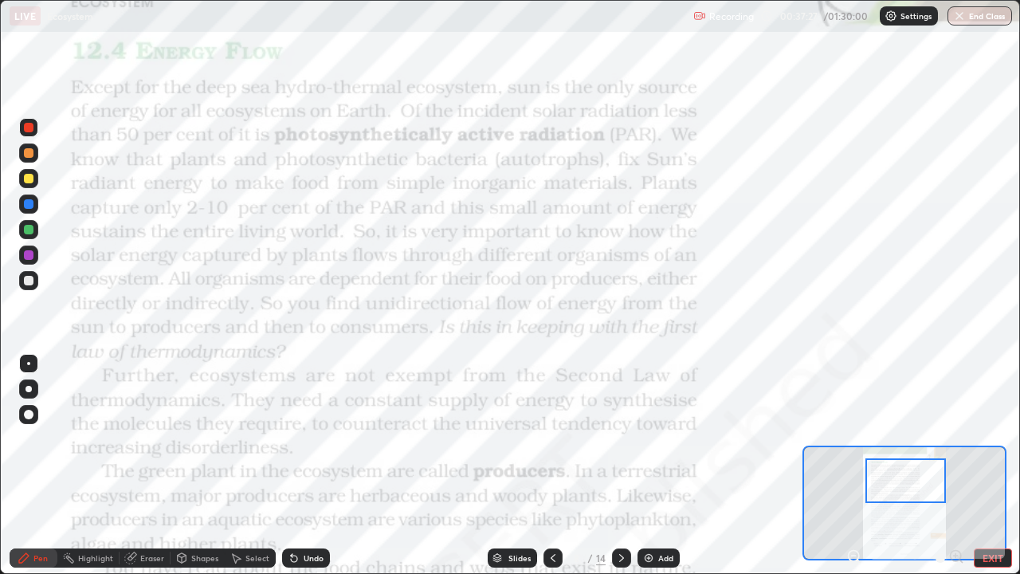
click at [33, 159] on div at bounding box center [28, 152] width 19 height 19
click at [30, 127] on div at bounding box center [29, 128] width 10 height 10
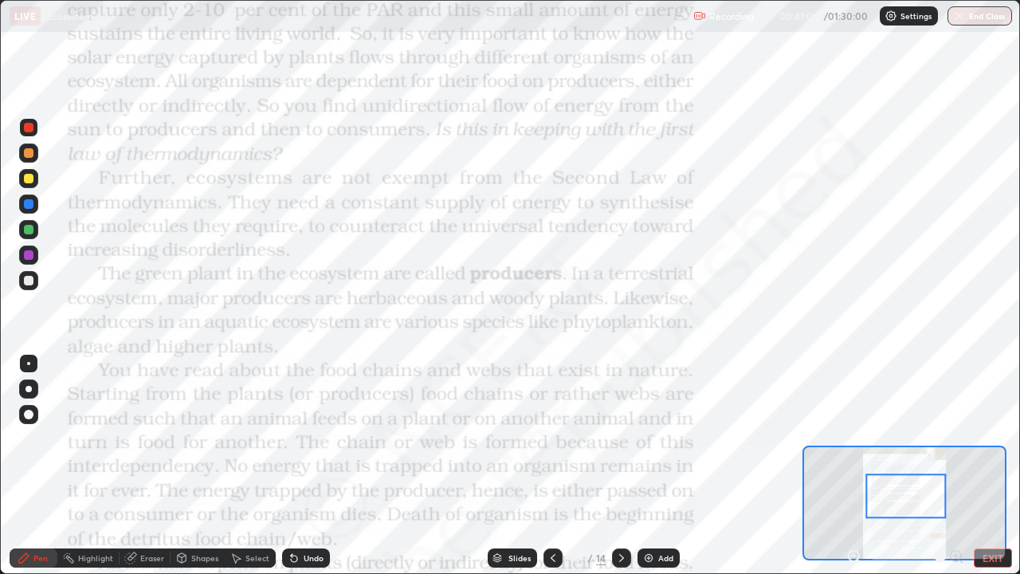
click at [660, 465] on div "Add" at bounding box center [665, 558] width 15 height 8
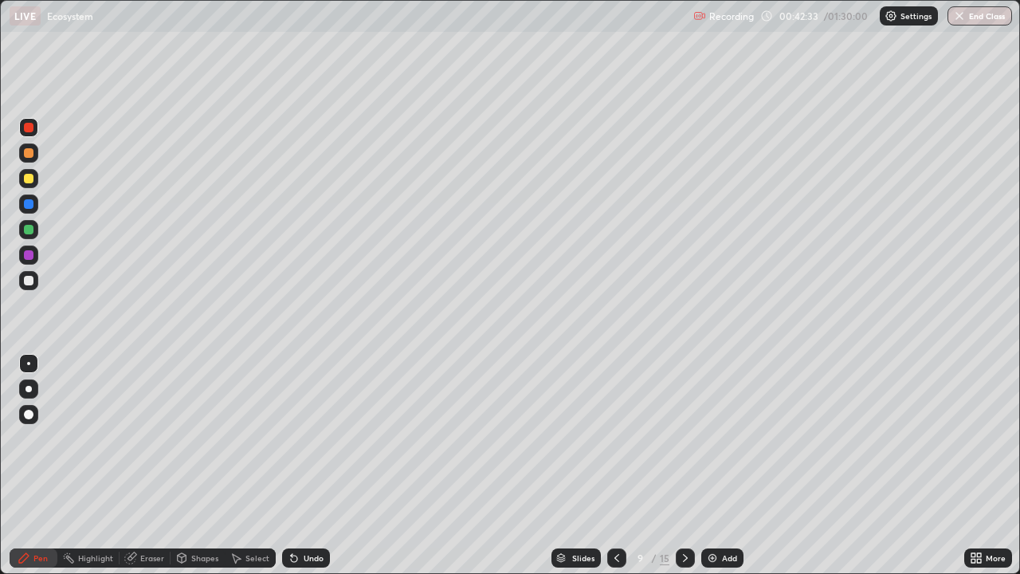
click at [616, 465] on icon at bounding box center [616, 557] width 13 height 13
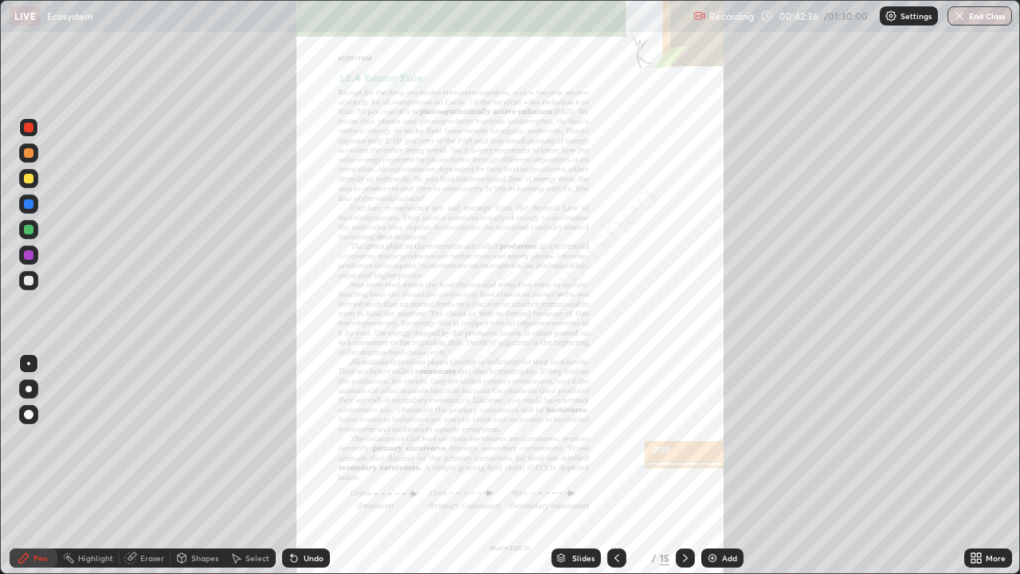
click at [990, 465] on div "More" at bounding box center [988, 557] width 48 height 19
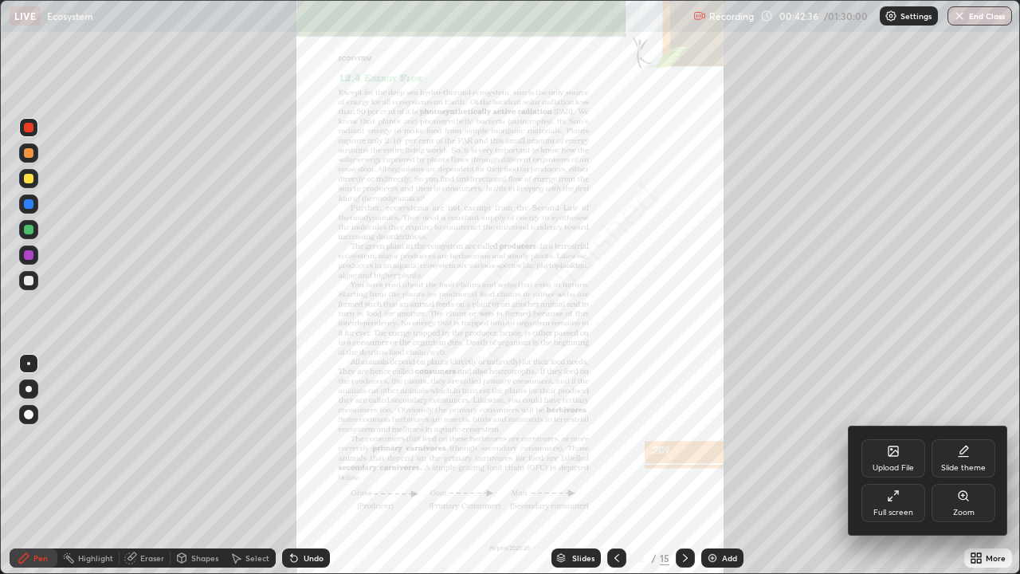
click at [959, 465] on div "Zoom" at bounding box center [963, 503] width 64 height 38
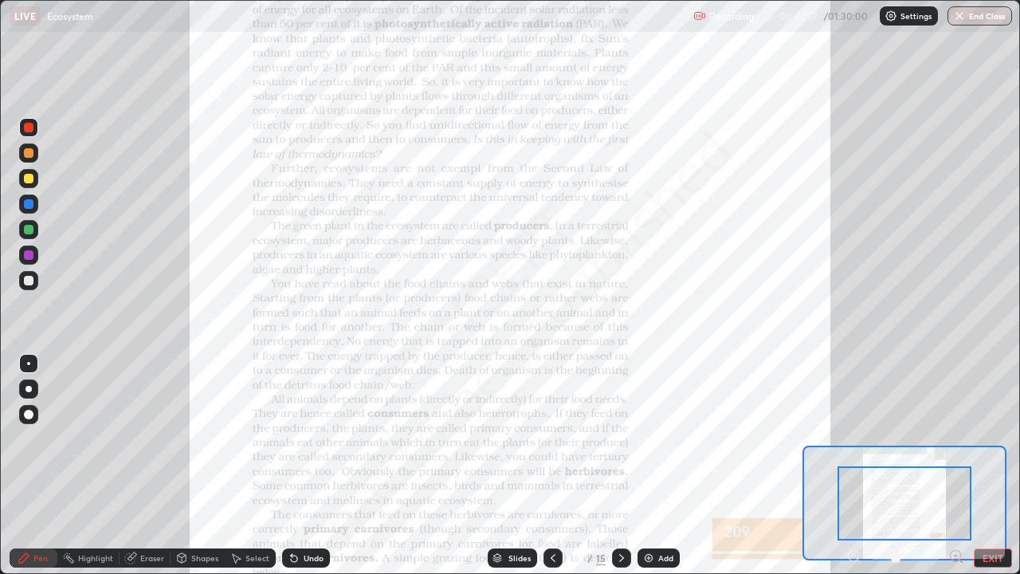
click at [956, 465] on icon at bounding box center [956, 555] width 4 height 0
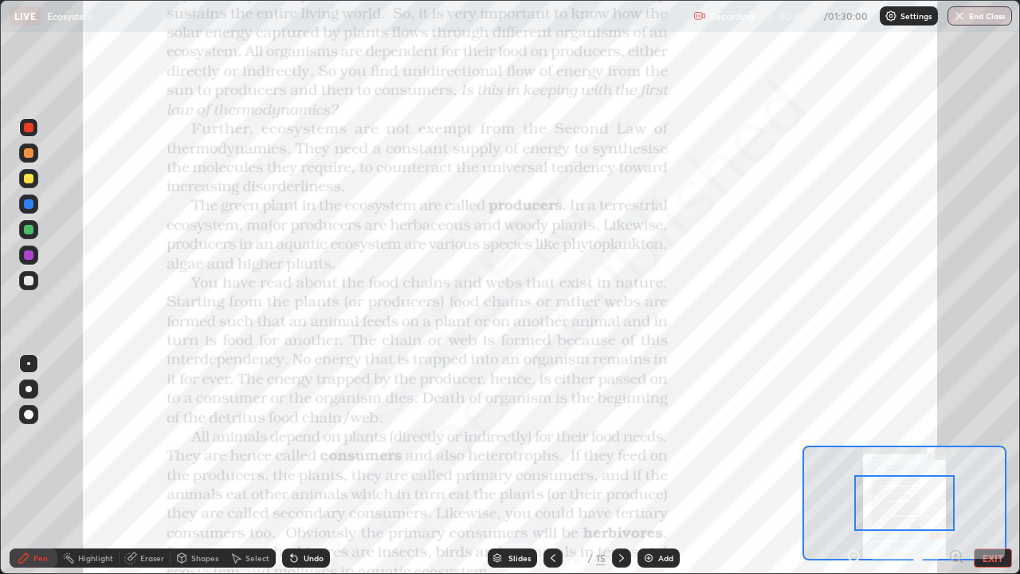
click at [955, 465] on icon at bounding box center [956, 555] width 4 height 0
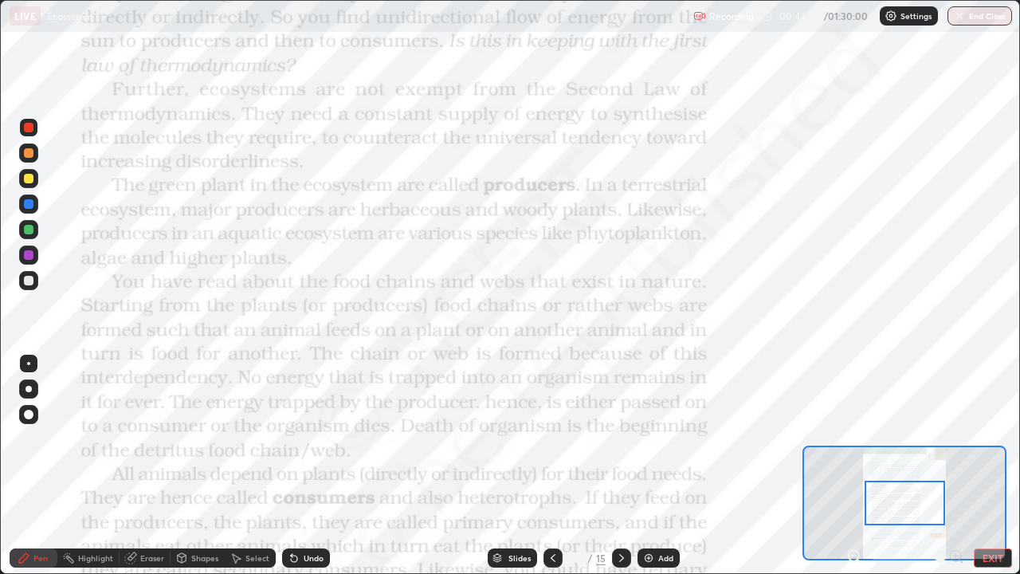
click at [955, 465] on div at bounding box center [905, 557] width 118 height 19
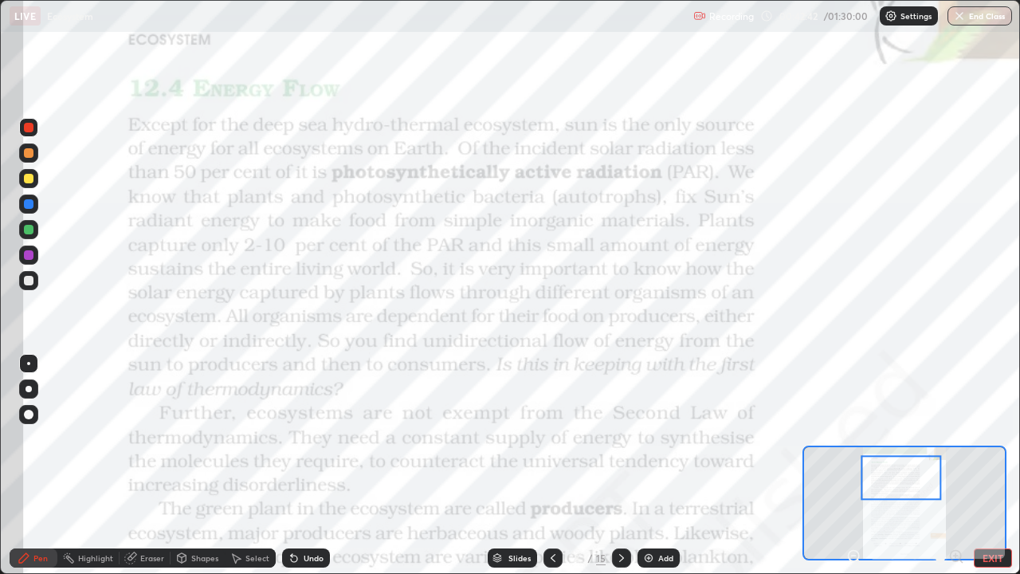
click at [37, 130] on div at bounding box center [28, 127] width 19 height 19
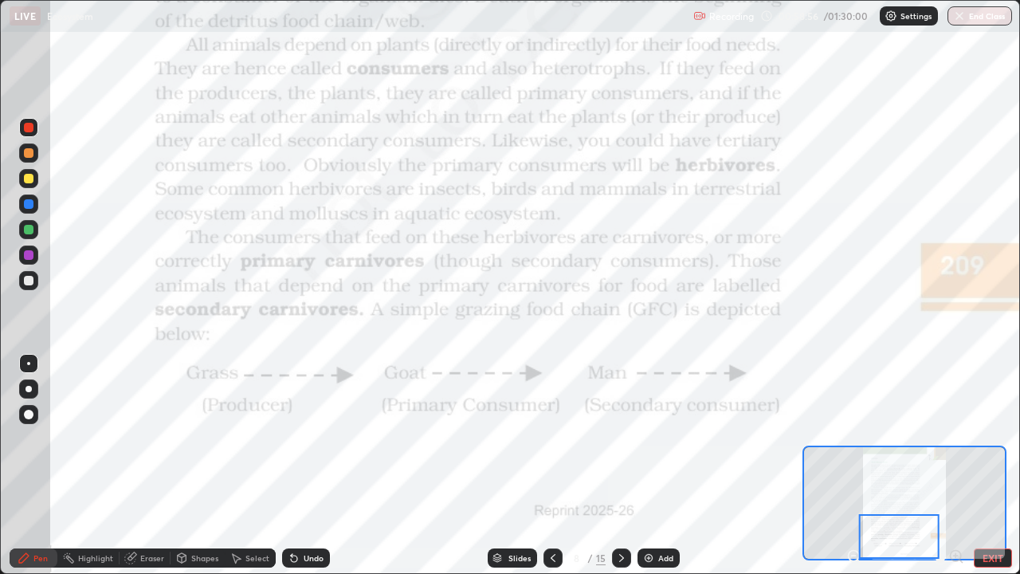
click at [617, 465] on icon at bounding box center [621, 557] width 13 height 13
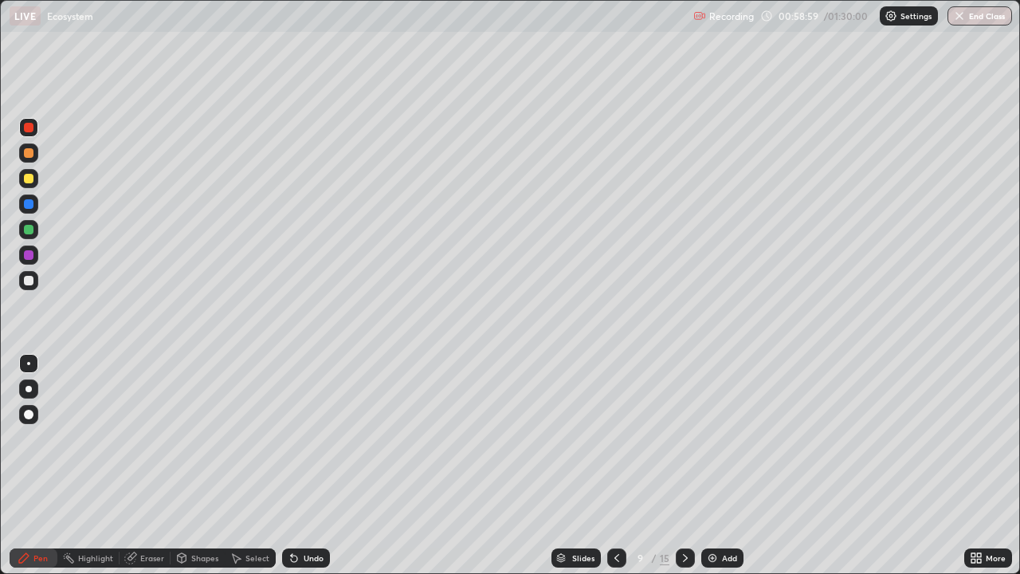
click at [683, 465] on icon at bounding box center [685, 558] width 5 height 8
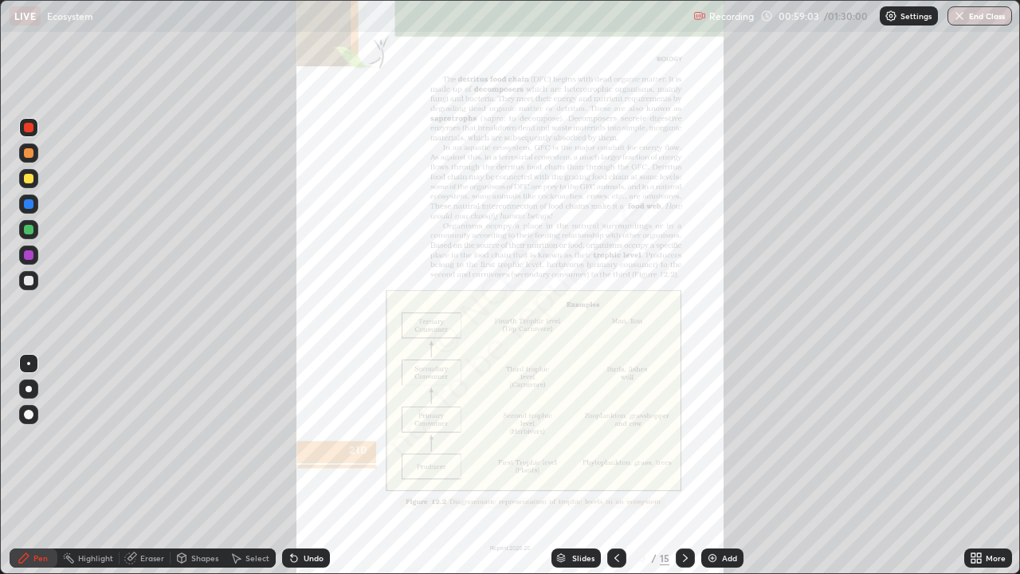
click at [974, 465] on icon at bounding box center [973, 555] width 4 height 4
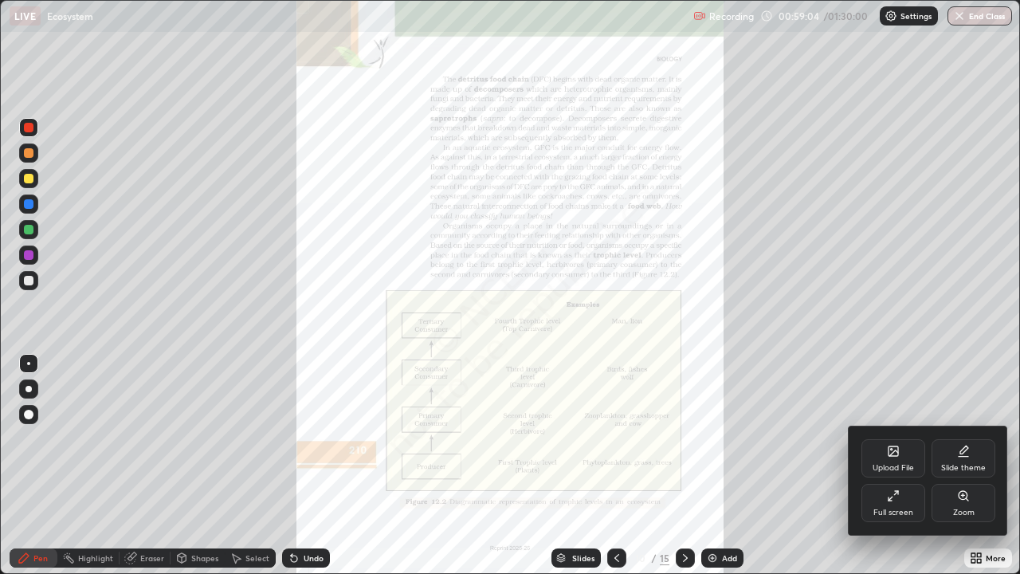
click at [961, 465] on div "Zoom" at bounding box center [963, 503] width 64 height 38
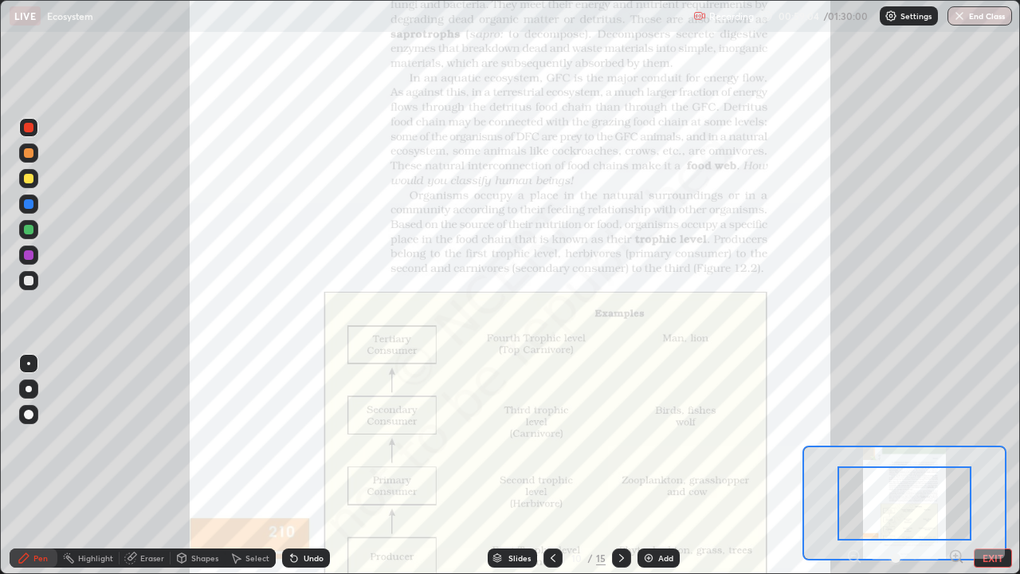
click at [955, 465] on icon at bounding box center [956, 555] width 4 height 0
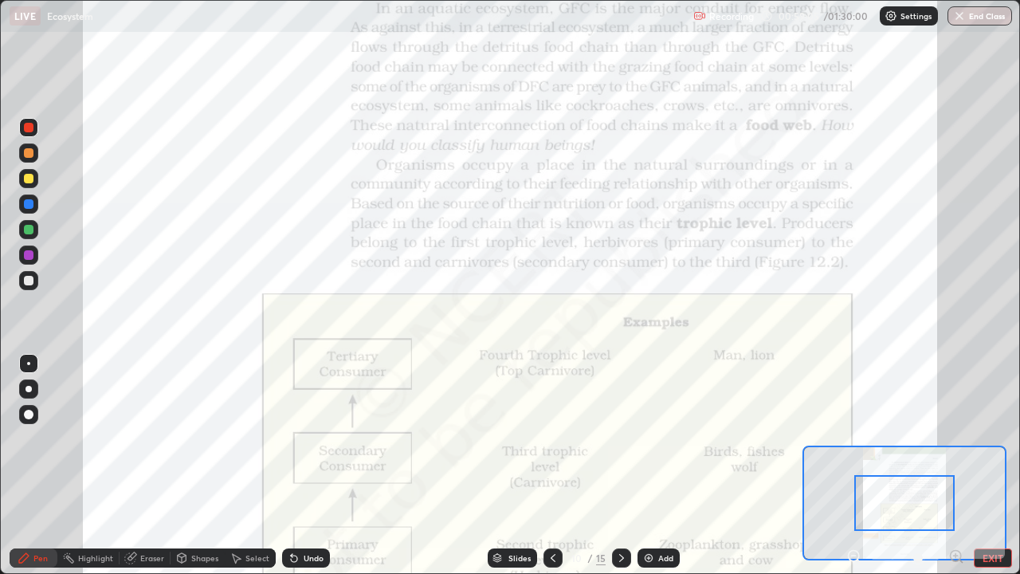
click at [955, 465] on icon at bounding box center [956, 555] width 4 height 0
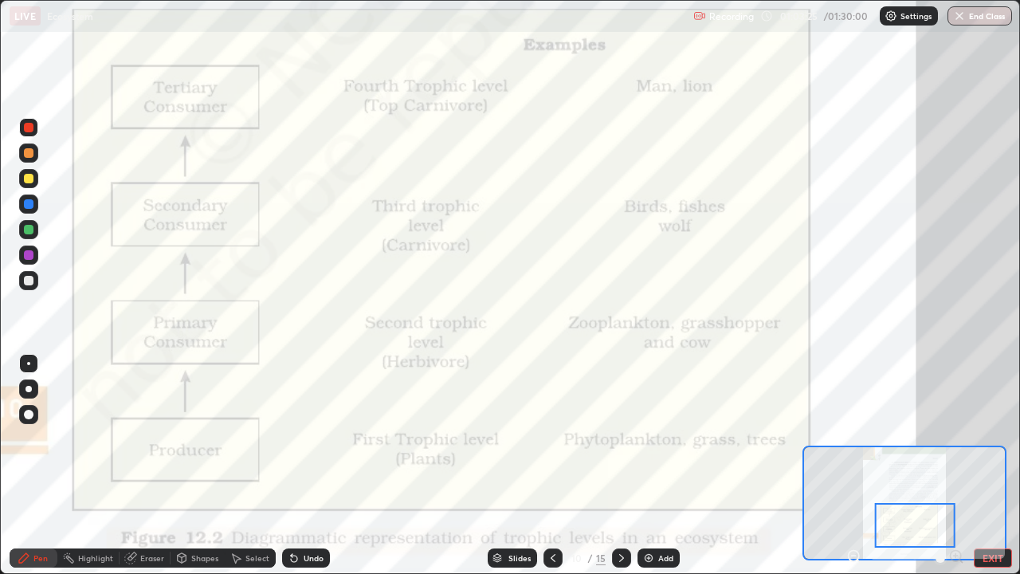
click at [620, 465] on icon at bounding box center [621, 557] width 13 height 13
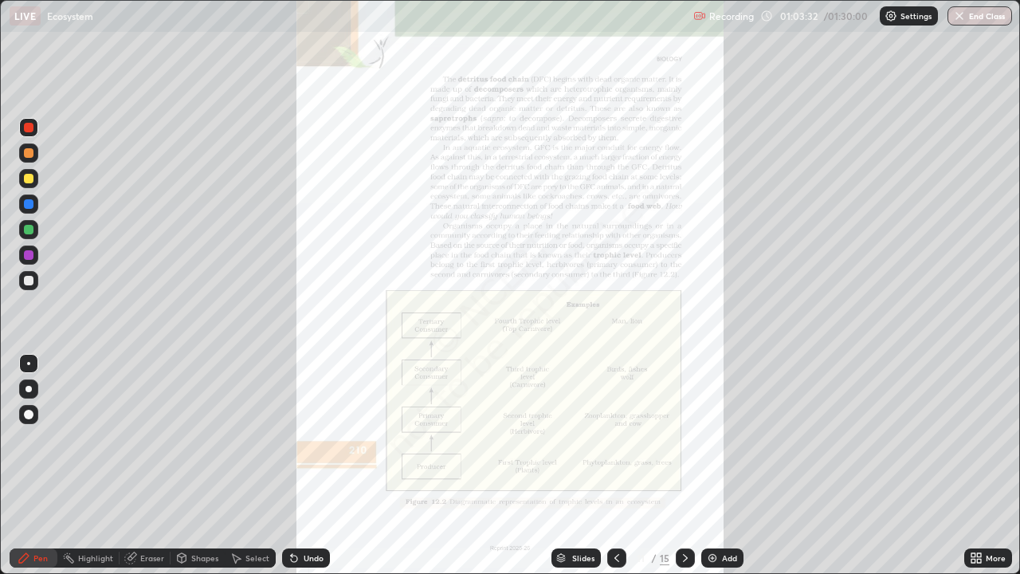
click at [991, 465] on div "More" at bounding box center [988, 557] width 48 height 19
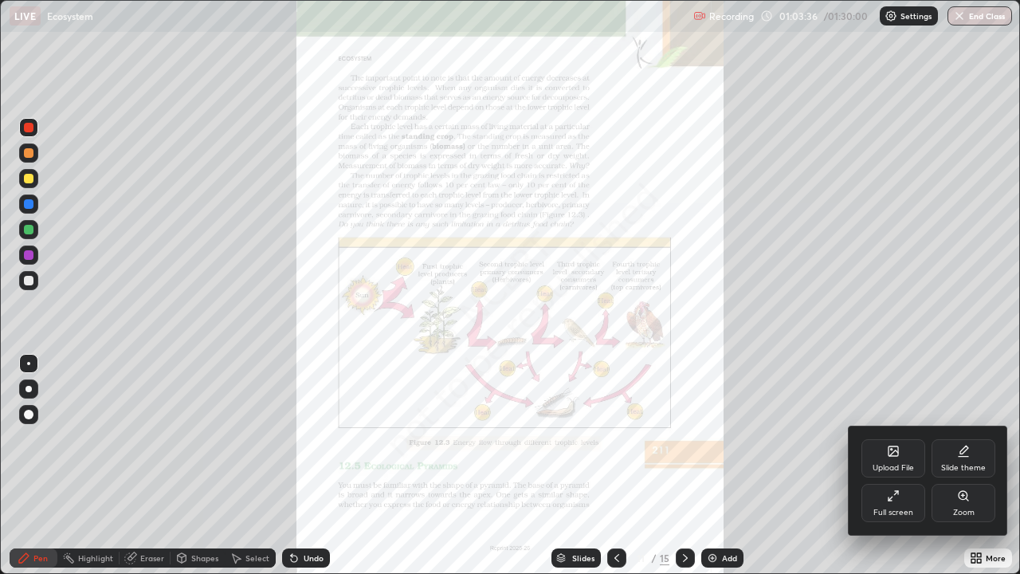
click at [958, 465] on div "Zoom" at bounding box center [964, 512] width 22 height 8
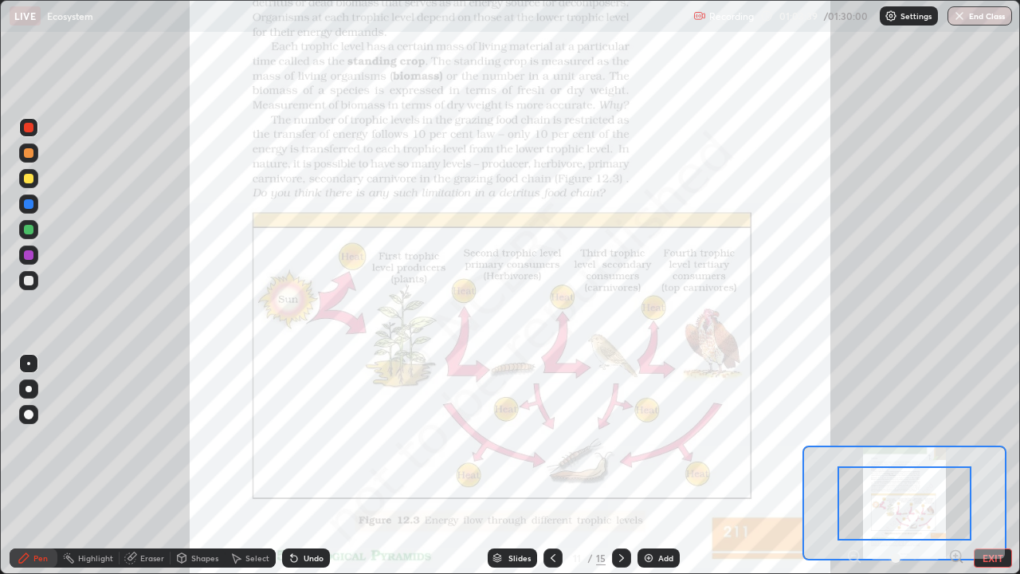
click at [978, 465] on button "EXIT" at bounding box center [993, 557] width 38 height 19
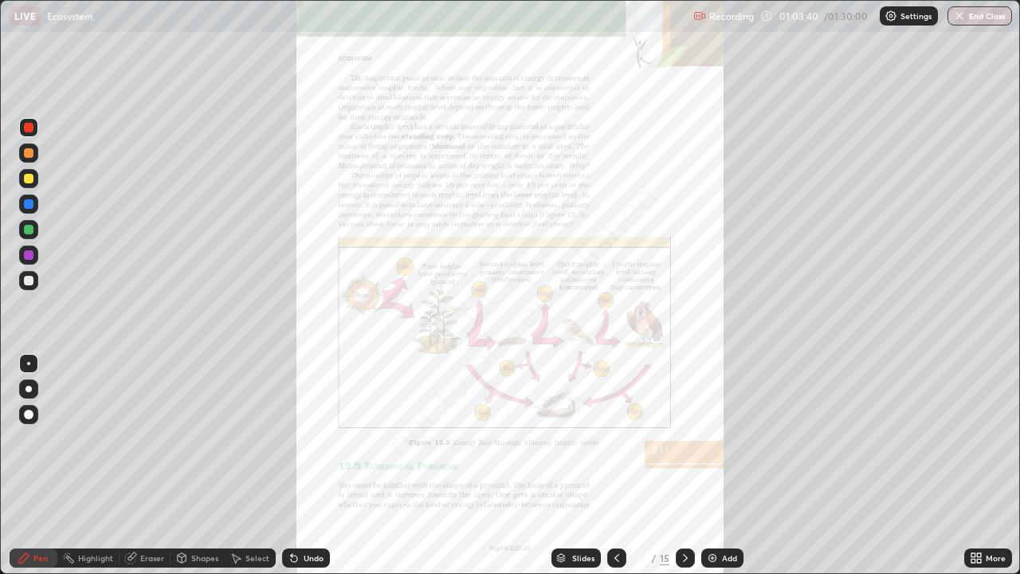
click at [688, 465] on div at bounding box center [685, 557] width 19 height 19
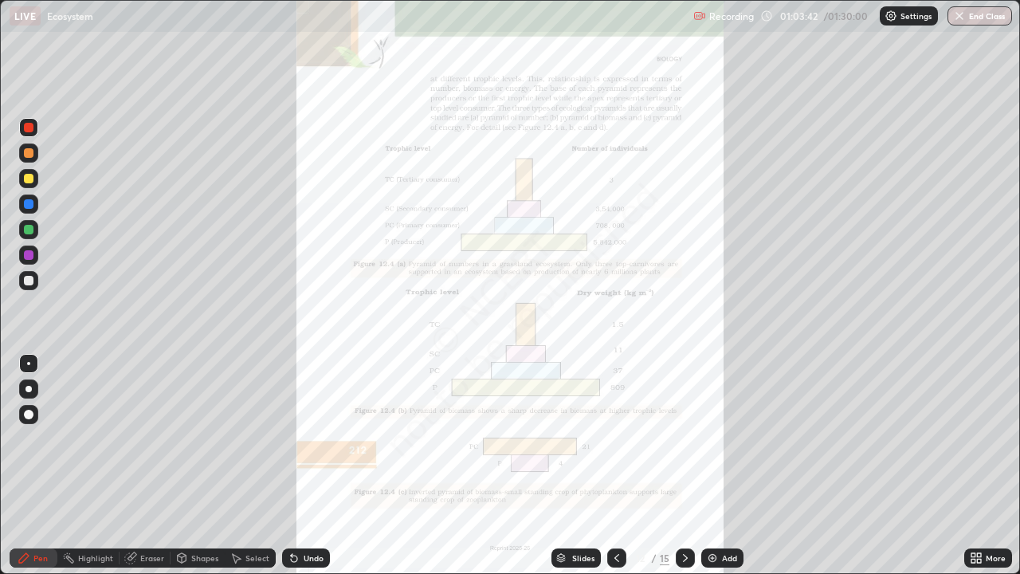
click at [684, 465] on icon at bounding box center [685, 557] width 13 height 13
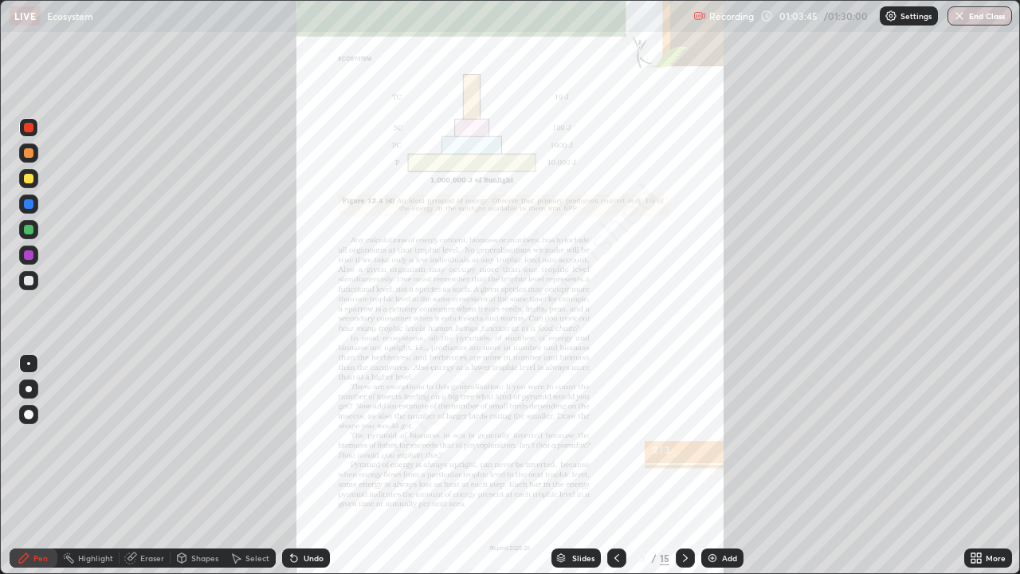
click at [684, 465] on icon at bounding box center [685, 557] width 13 height 13
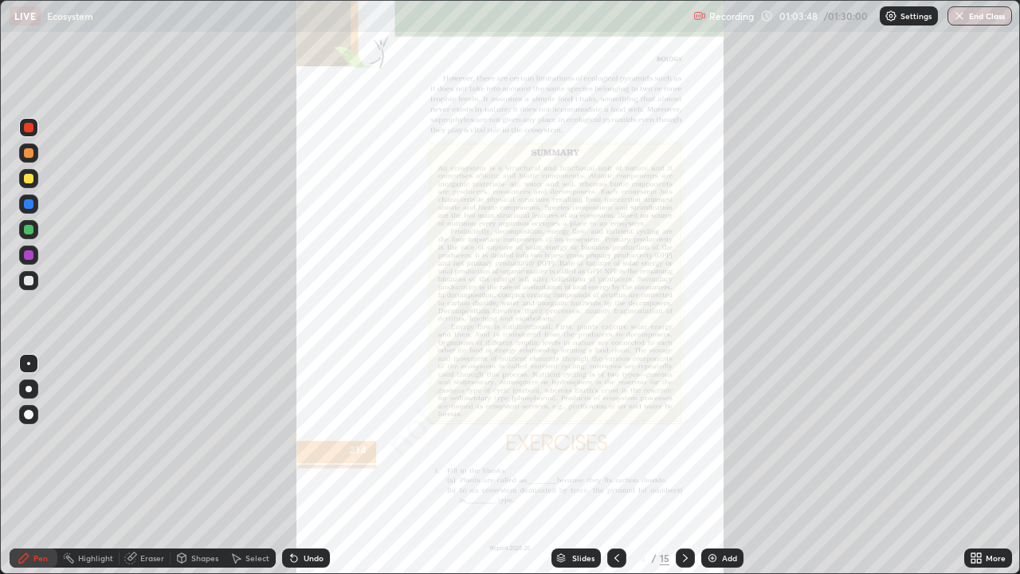
click at [617, 465] on icon at bounding box center [616, 557] width 13 height 13
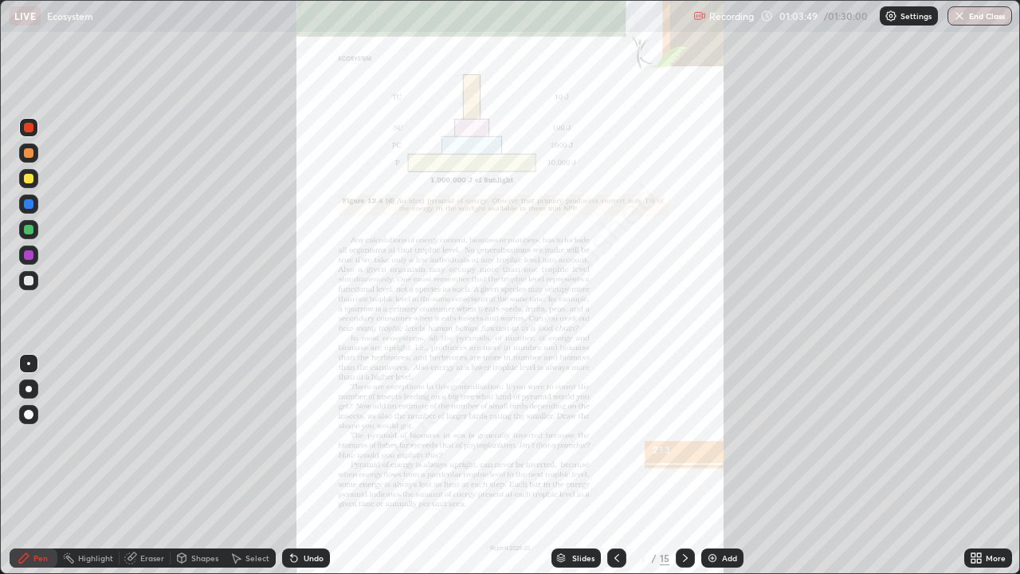
click at [617, 465] on icon at bounding box center [616, 557] width 13 height 13
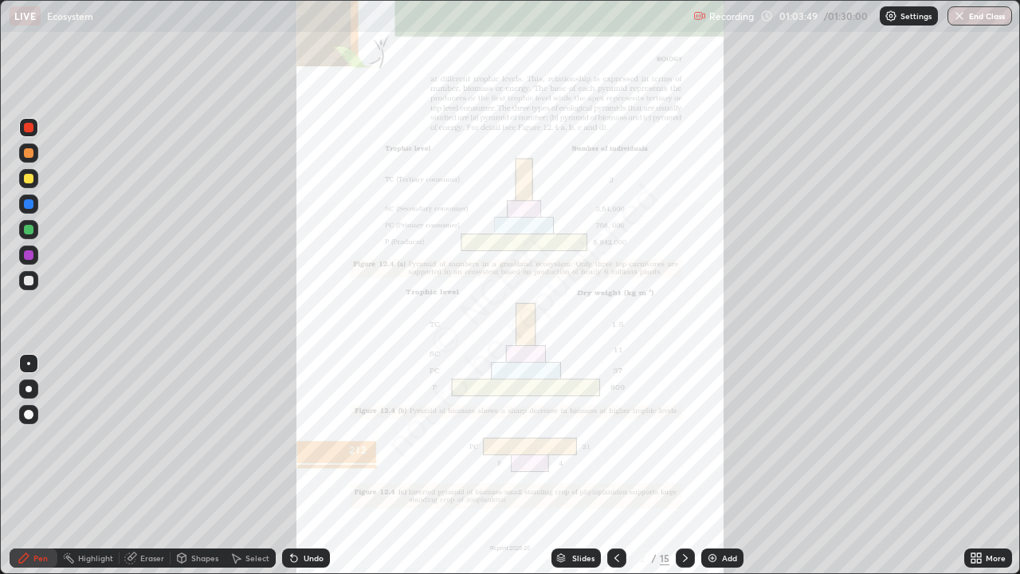
click at [615, 465] on icon at bounding box center [616, 557] width 13 height 13
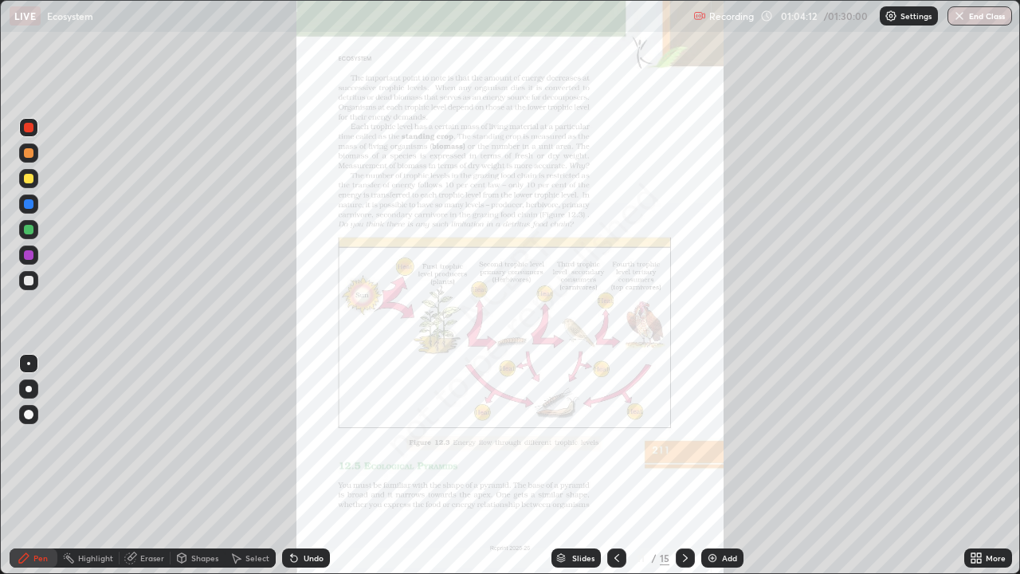
click at [684, 465] on icon at bounding box center [685, 557] width 13 height 13
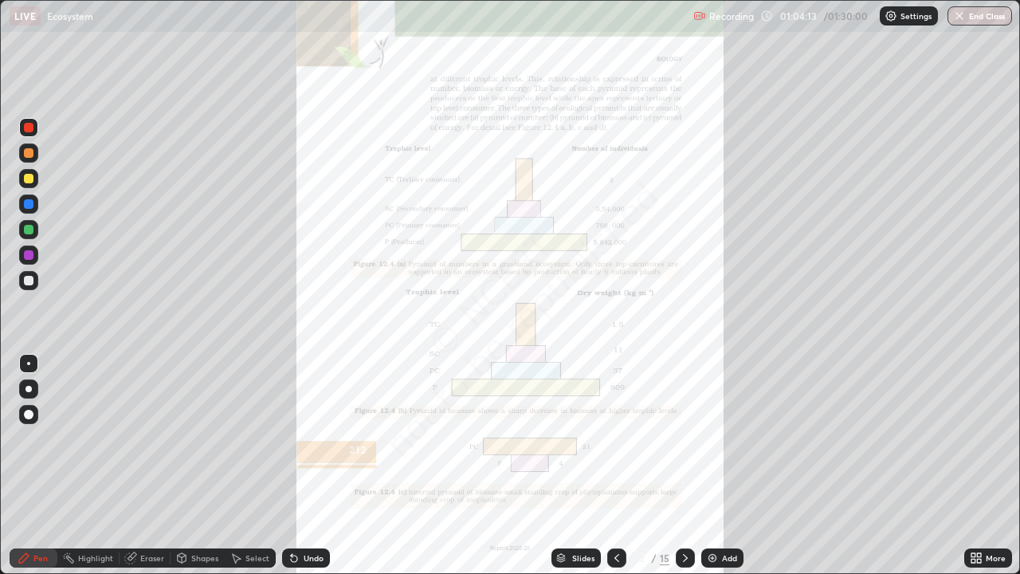
click at [684, 465] on icon at bounding box center [685, 557] width 13 height 13
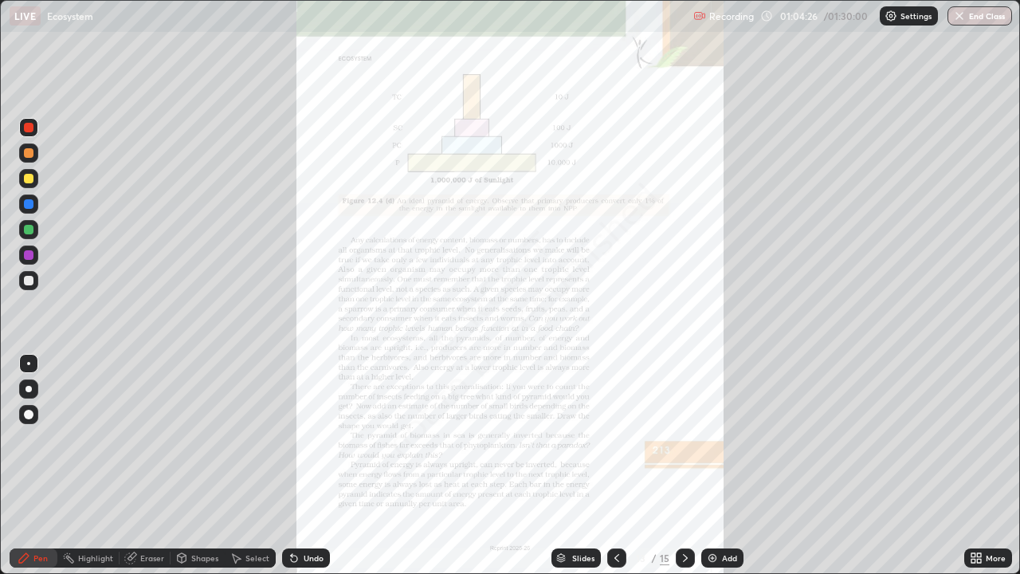
click at [590, 465] on div "Slides" at bounding box center [583, 558] width 22 height 8
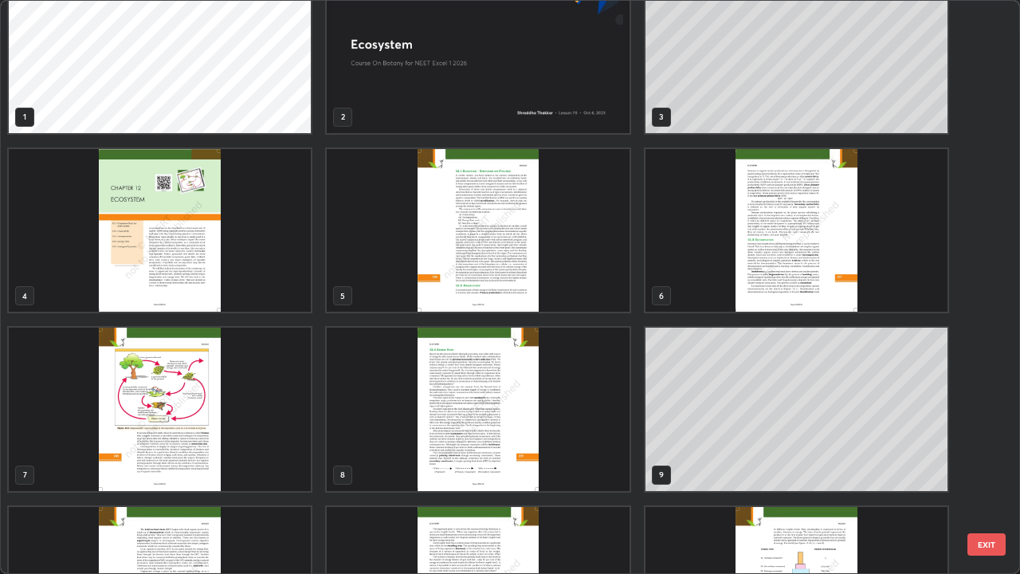
scroll to position [29, 0]
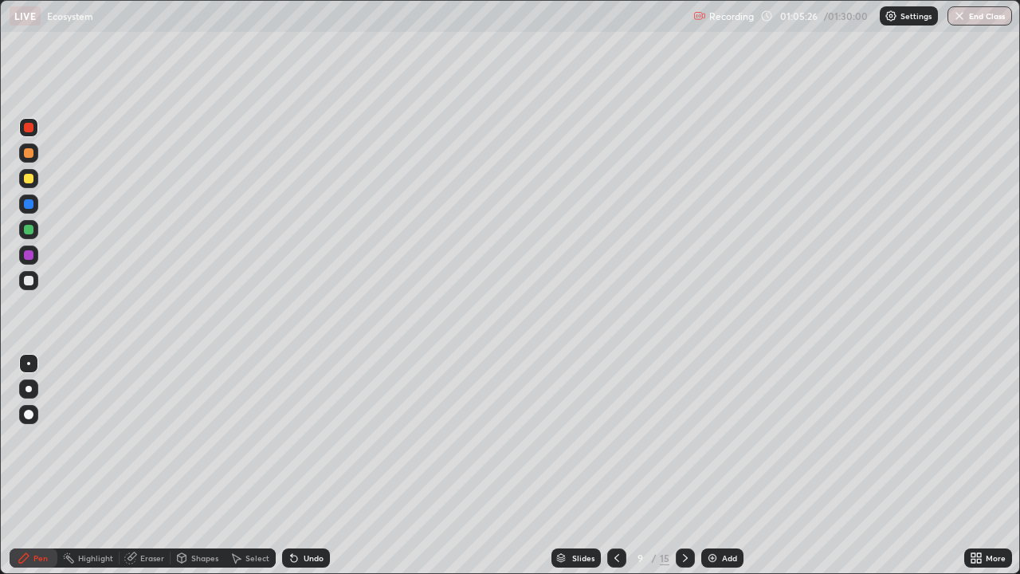
click at [976, 22] on button "End Class" at bounding box center [979, 15] width 65 height 19
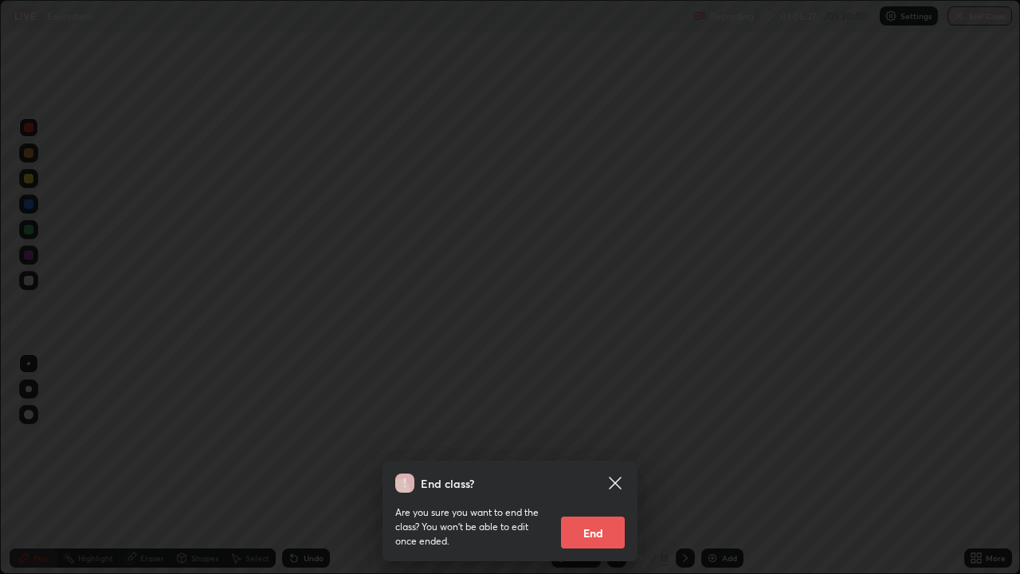
click at [601, 465] on button "End" at bounding box center [593, 532] width 64 height 32
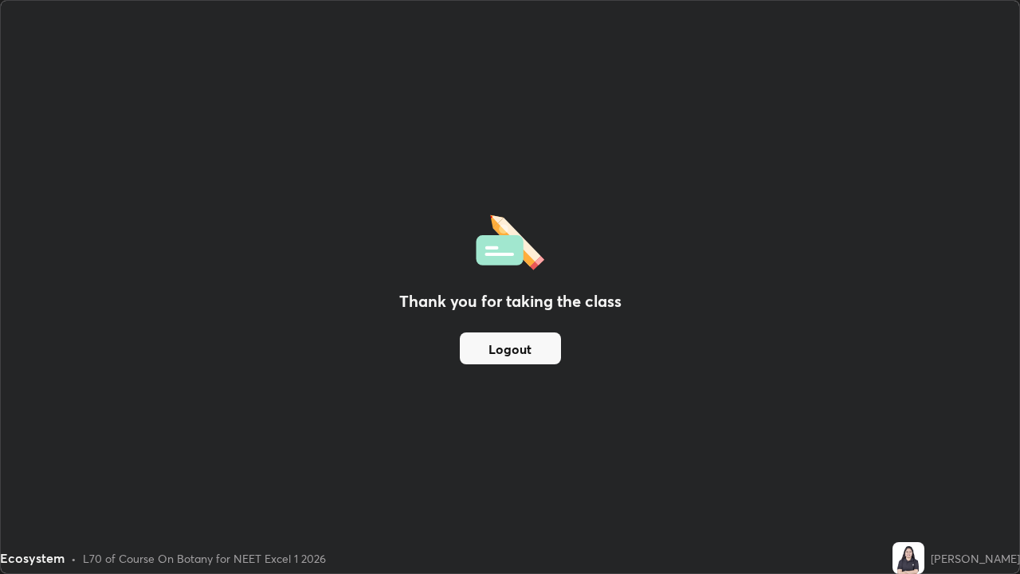
click at [527, 357] on button "Logout" at bounding box center [510, 348] width 101 height 32
click at [529, 350] on button "Logout" at bounding box center [510, 348] width 101 height 32
